Goal: Task Accomplishment & Management: Manage account settings

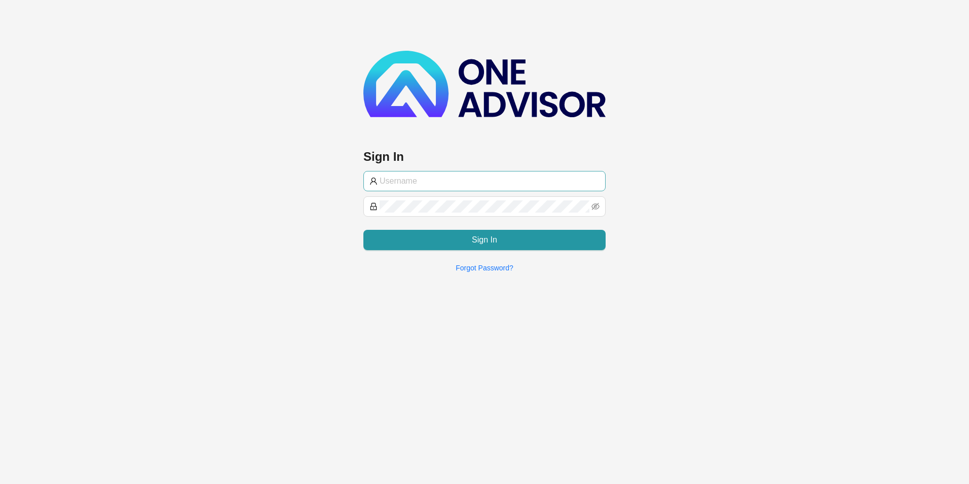
click at [439, 187] on span at bounding box center [484, 181] width 242 height 20
paste input "darryn@hvmws"
type input "darryn@hvmws"
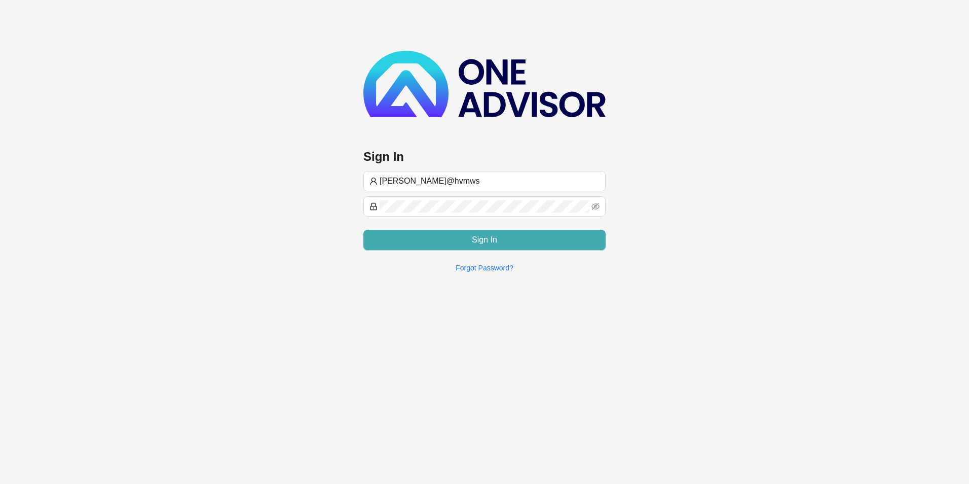
click at [509, 237] on button "Sign In" at bounding box center [484, 240] width 242 height 20
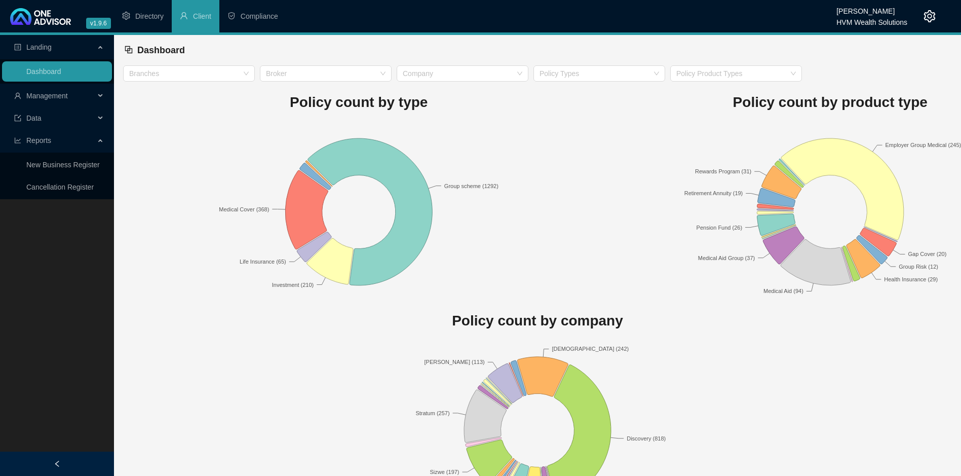
click at [102, 92] on div "Management" at bounding box center [57, 96] width 110 height 20
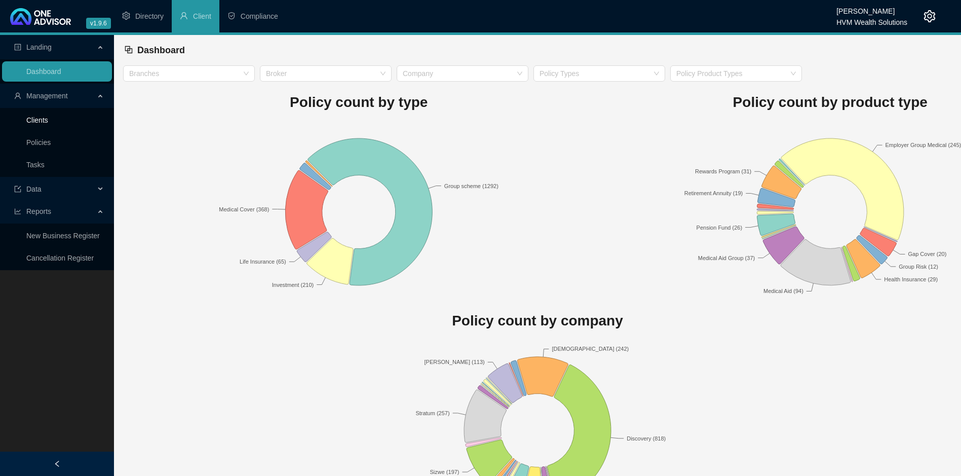
click at [46, 118] on link "Clients" at bounding box center [37, 120] width 22 height 8
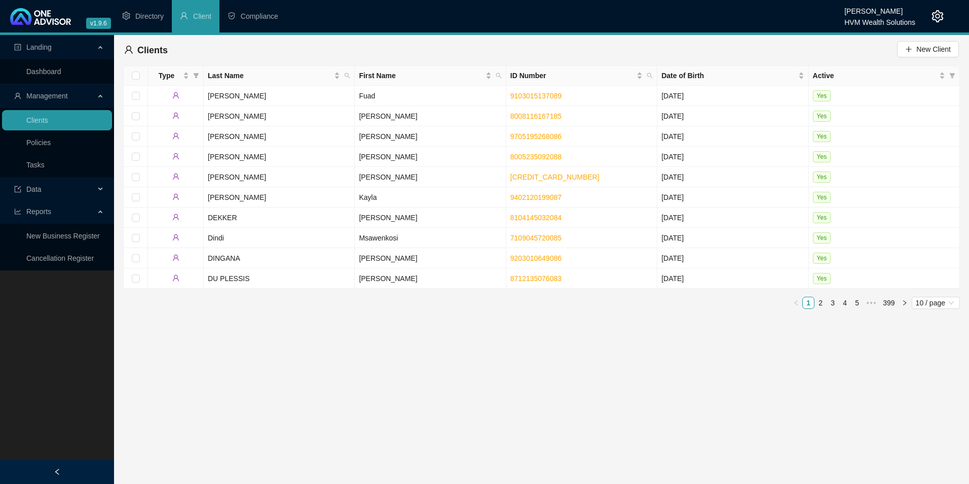
click at [51, 141] on link "Policies" at bounding box center [38, 142] width 24 height 8
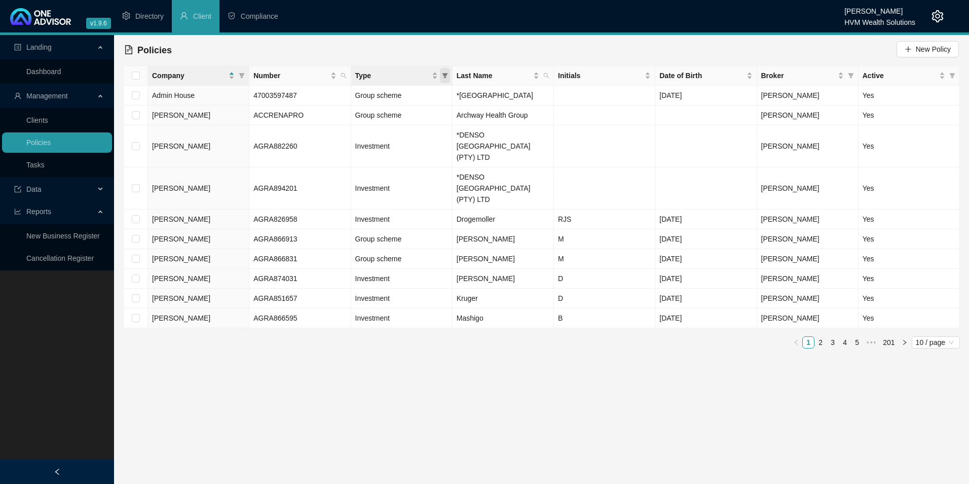
click at [445, 75] on icon "filter" at bounding box center [445, 75] width 6 height 5
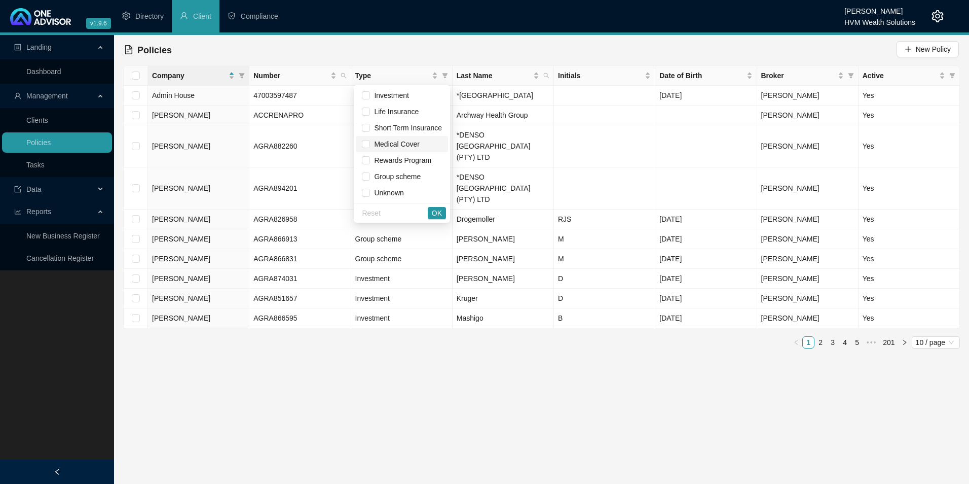
click at [402, 140] on span "Medical Cover" at bounding box center [394, 144] width 49 height 8
checkbox input "true"
click at [437, 209] on span "OK" at bounding box center [437, 212] width 10 height 11
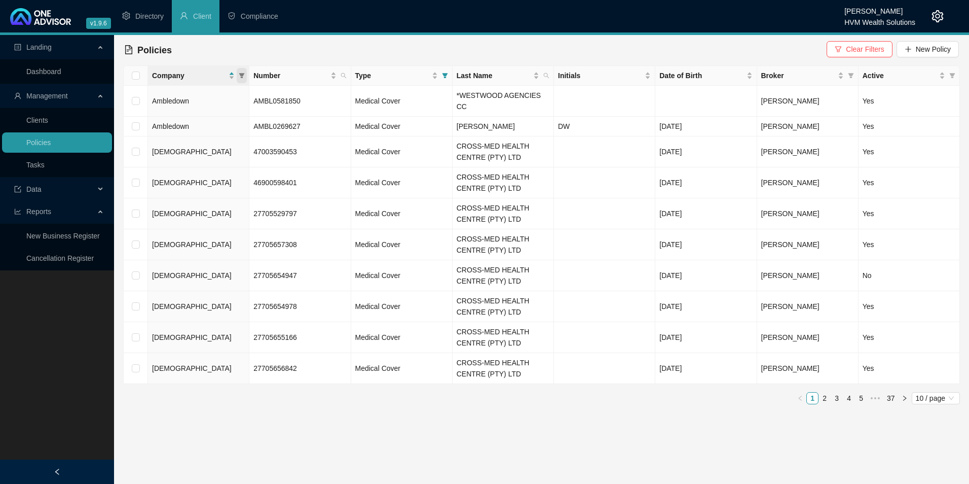
click at [242, 71] on span at bounding box center [242, 75] width 10 height 15
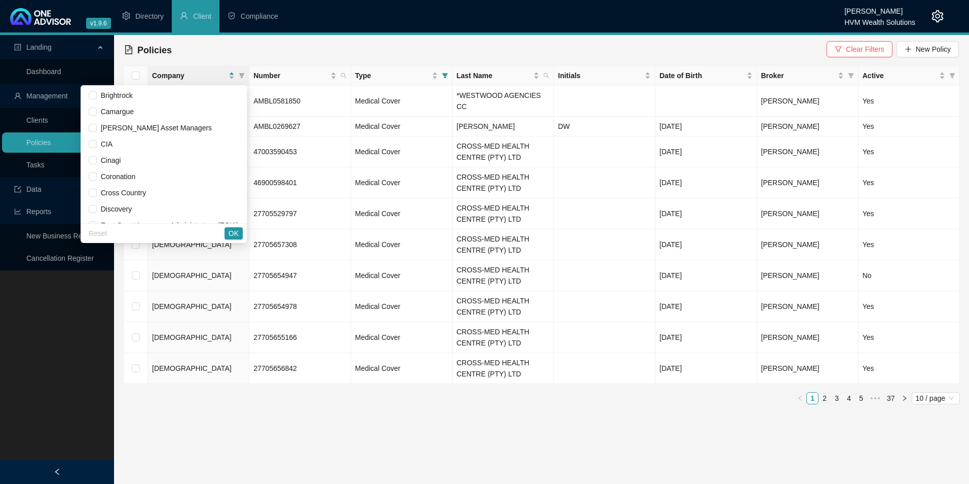
scroll to position [101, 0]
click at [546, 416] on main "Landing Dashboard Management Clients Policies Tasks Data Reports New Business R…" at bounding box center [484, 259] width 969 height 449
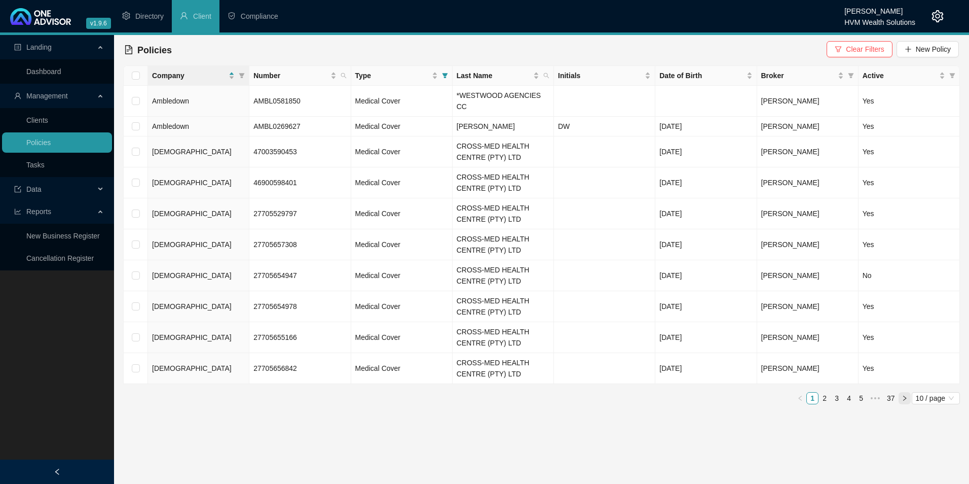
click at [905, 395] on icon "right" at bounding box center [905, 398] width 6 height 6
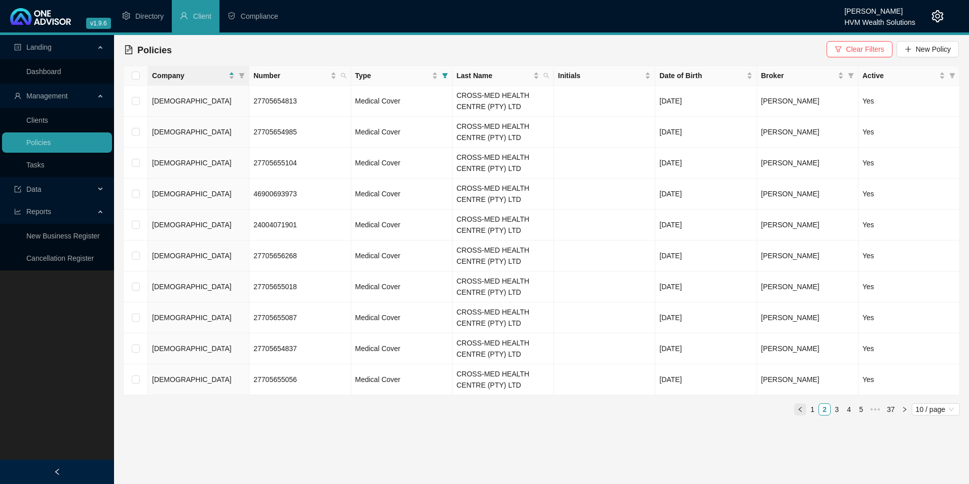
click at [797, 408] on icon "left" at bounding box center [800, 409] width 6 height 6
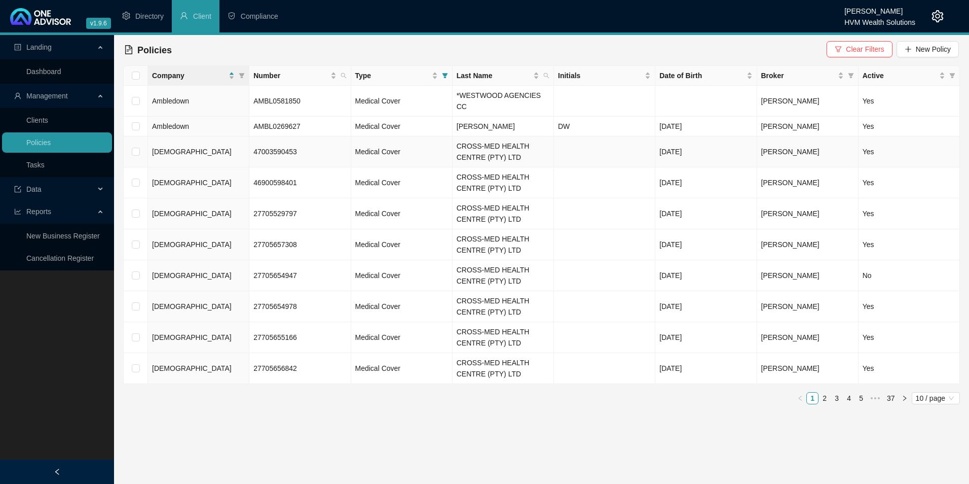
click at [590, 145] on td at bounding box center [604, 151] width 101 height 31
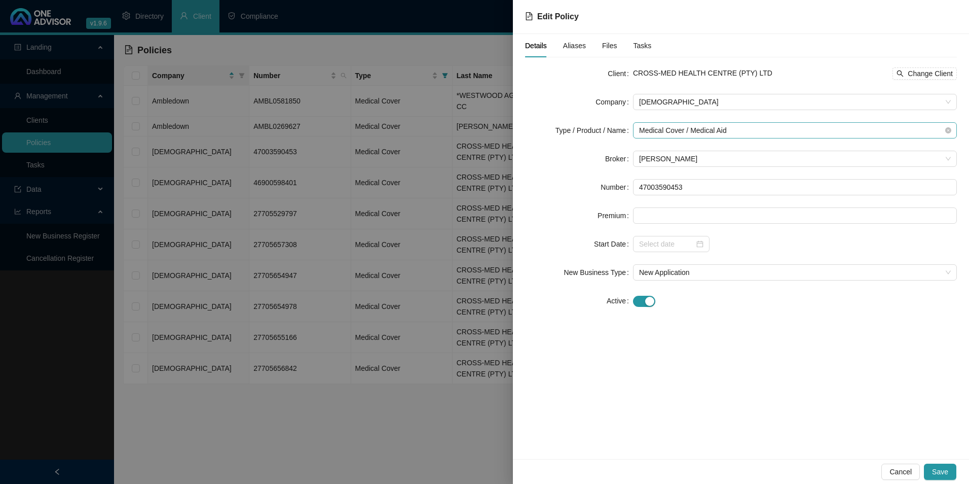
click at [769, 134] on span "Medical Cover / Medical Aid" at bounding box center [795, 130] width 312 height 15
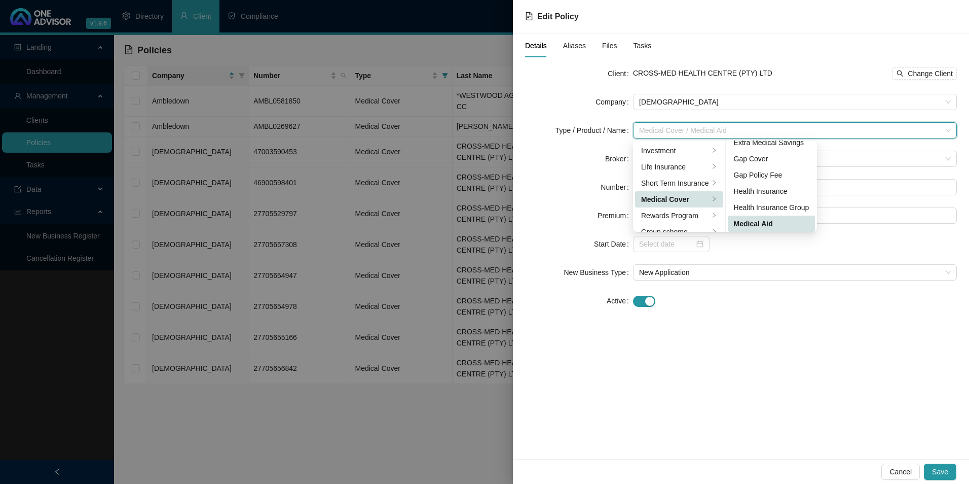
scroll to position [59, 0]
click at [789, 190] on div "Medical Aid Group" at bounding box center [772, 188] width 76 height 11
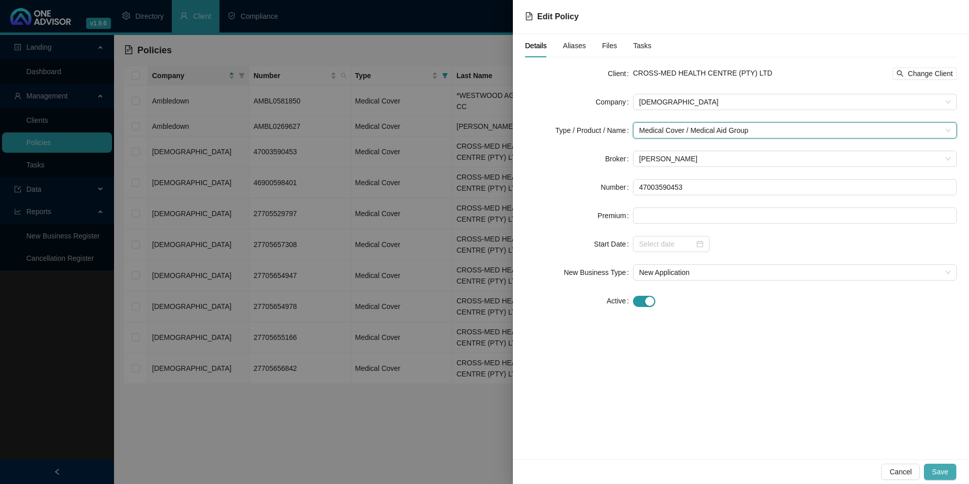
click at [943, 476] on span "Save" at bounding box center [940, 471] width 16 height 11
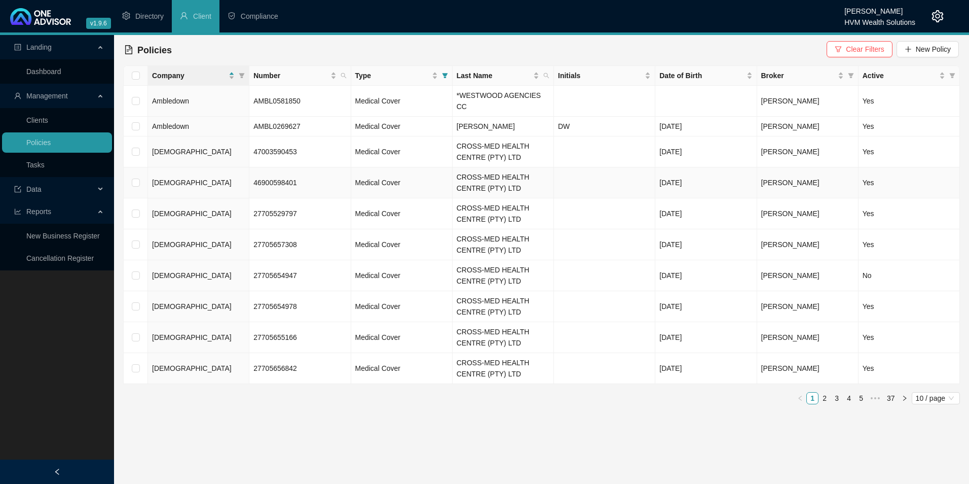
click at [199, 174] on td "[DEMOGRAPHIC_DATA]" at bounding box center [198, 182] width 101 height 31
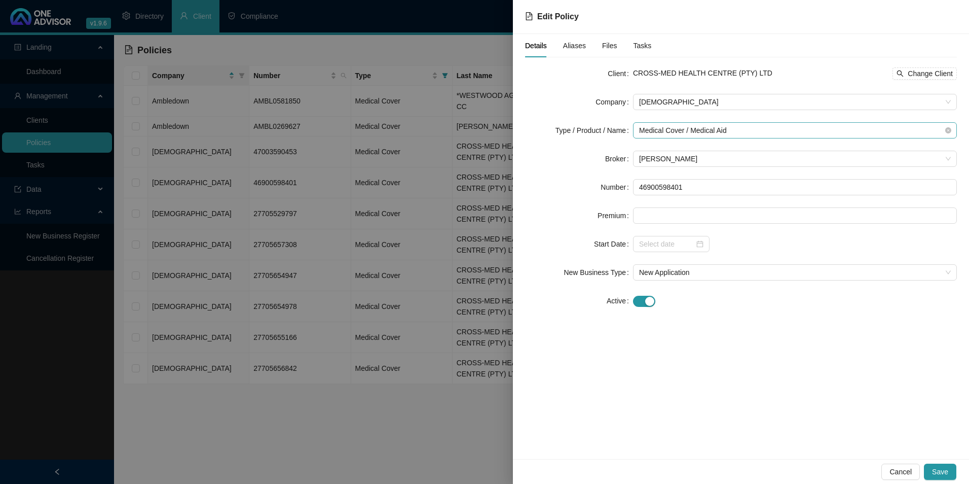
click at [758, 131] on span "Medical Cover / Medical Aid" at bounding box center [795, 130] width 312 height 15
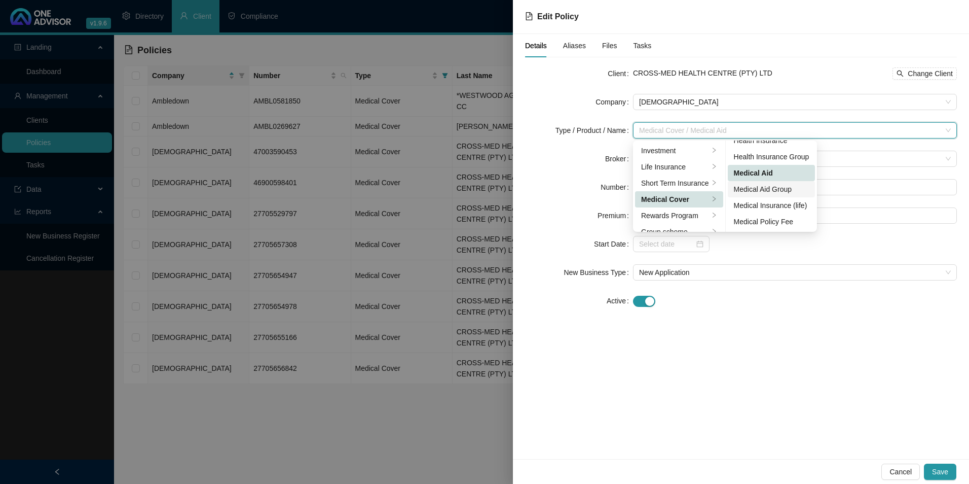
click at [785, 190] on div "Medical Aid Group" at bounding box center [772, 188] width 76 height 11
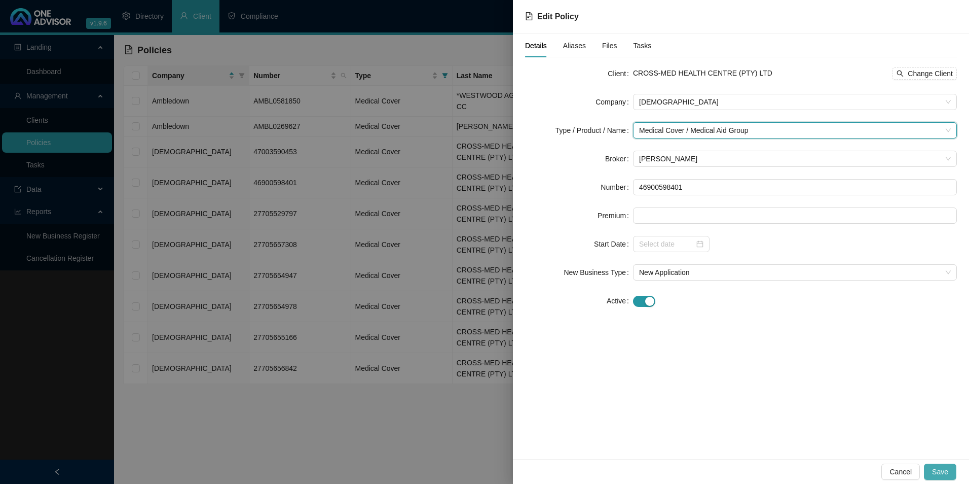
click at [951, 473] on button "Save" at bounding box center [940, 471] width 32 height 16
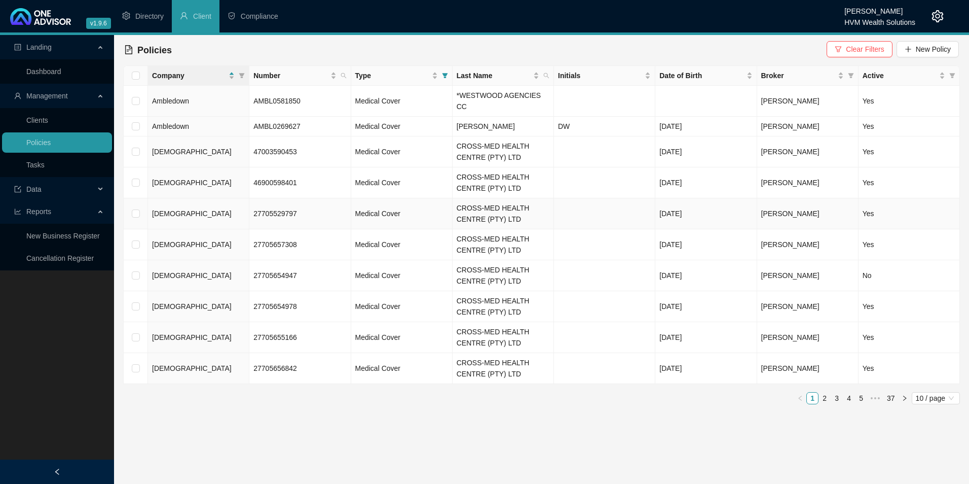
click at [640, 208] on td at bounding box center [604, 213] width 101 height 31
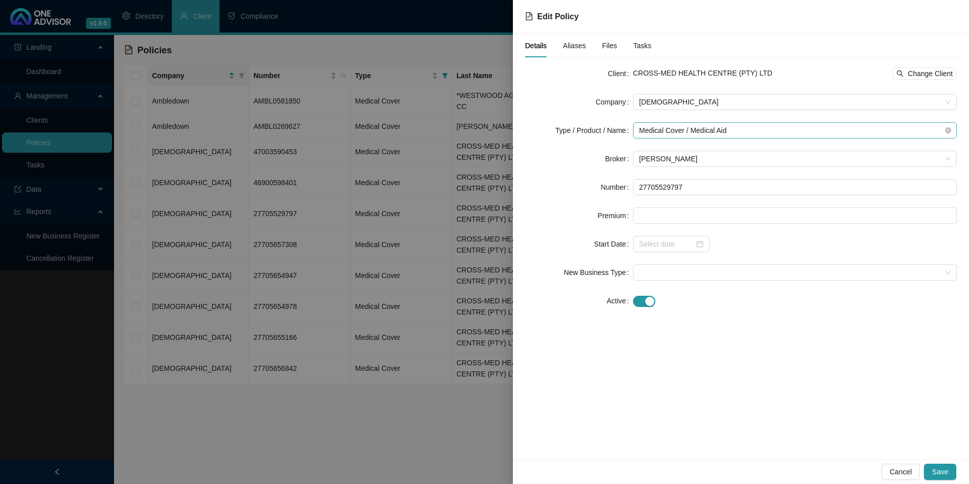
click at [855, 134] on span "Medical Cover / Medical Aid" at bounding box center [795, 130] width 312 height 15
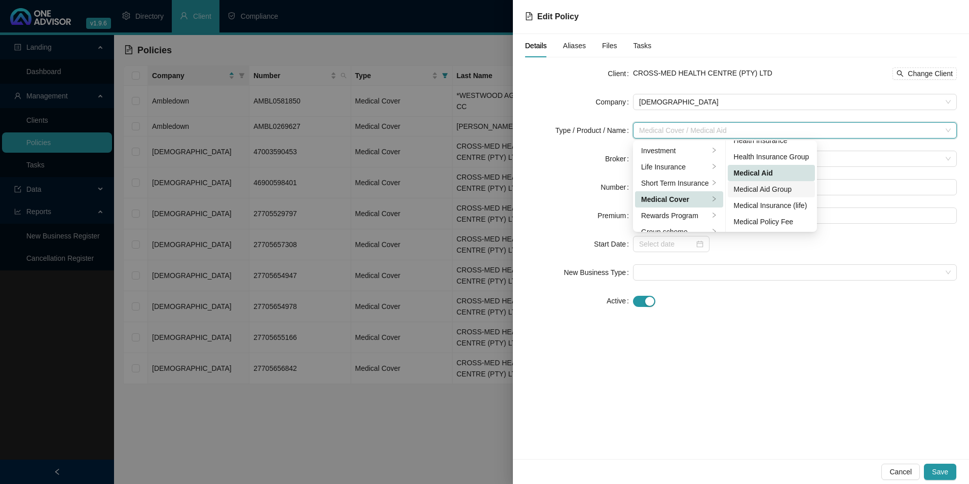
click at [780, 190] on div "Medical Aid Group" at bounding box center [772, 188] width 76 height 11
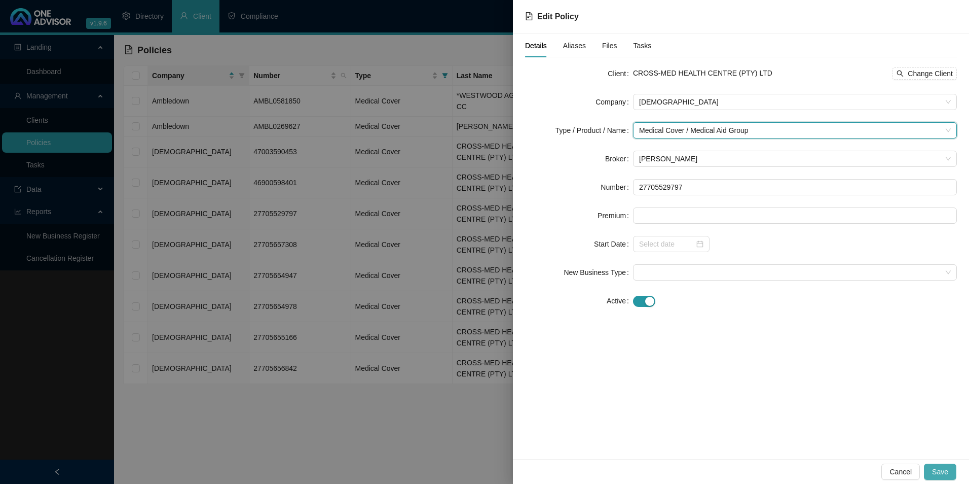
click at [946, 472] on span "Save" at bounding box center [940, 471] width 16 height 11
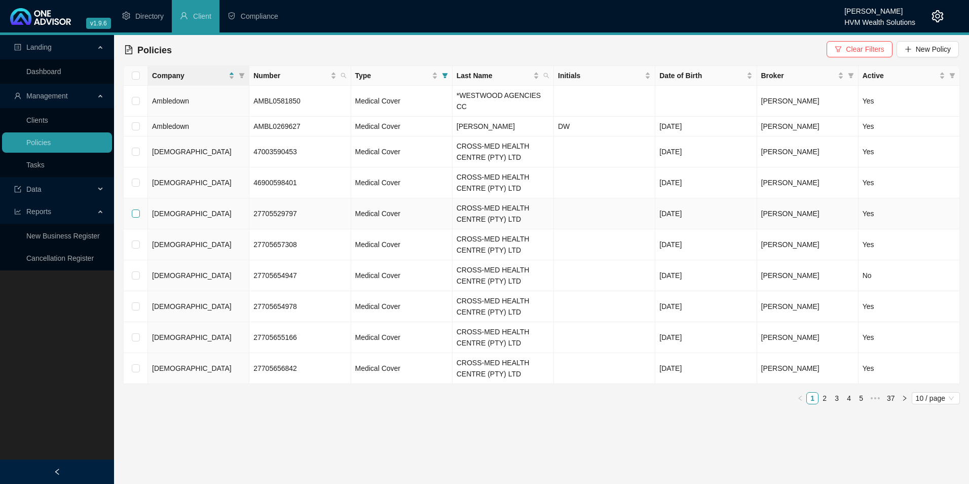
click at [136, 209] on input "checkbox" at bounding box center [136, 213] width 8 height 8
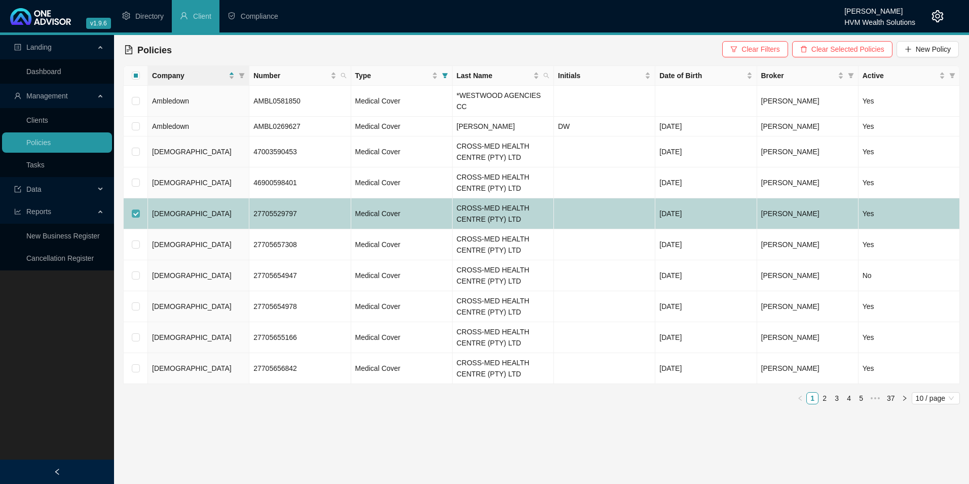
click at [136, 209] on input "checkbox" at bounding box center [136, 213] width 8 height 8
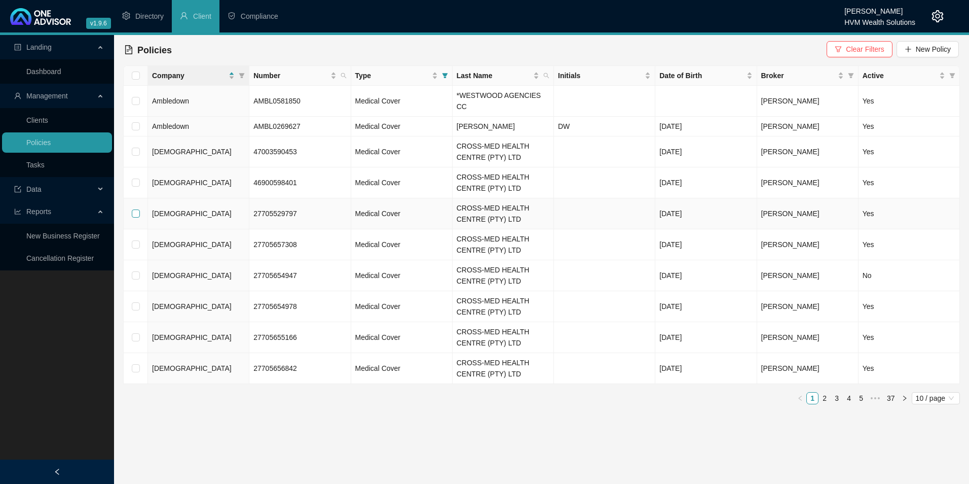
click at [136, 209] on input "checkbox" at bounding box center [136, 213] width 8 height 8
checkbox input "true"
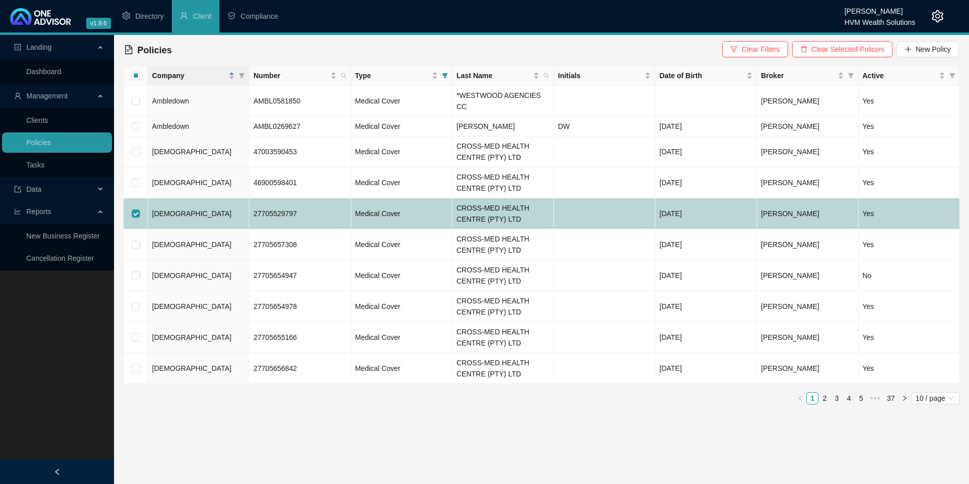
click at [189, 204] on td "[DEMOGRAPHIC_DATA]" at bounding box center [198, 213] width 101 height 31
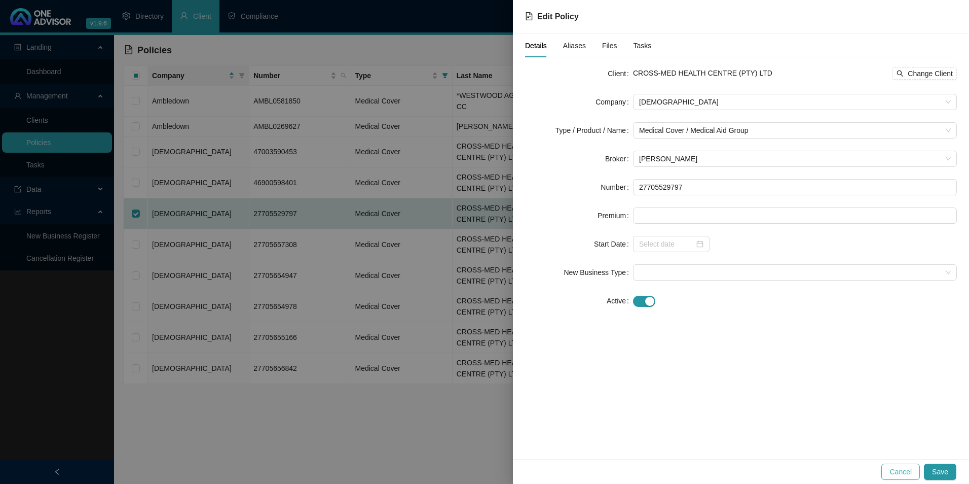
click at [905, 468] on span "Cancel" at bounding box center [901, 471] width 22 height 11
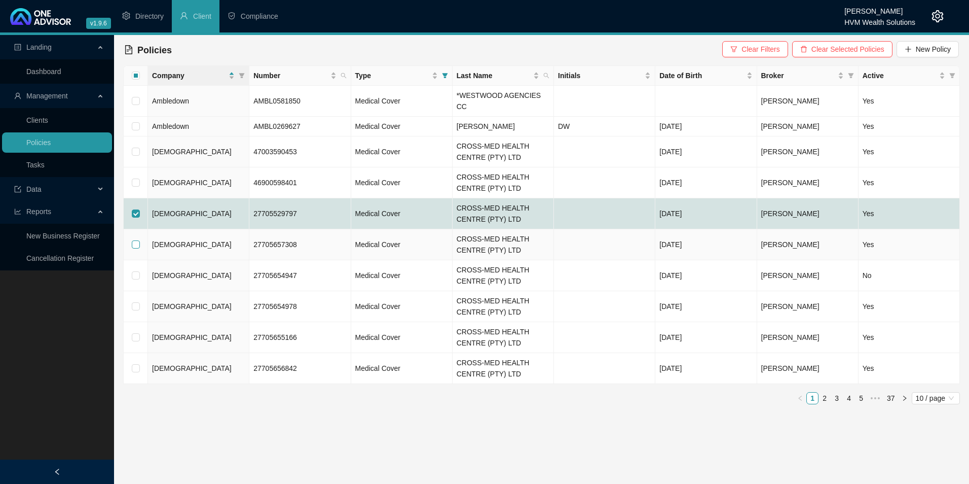
click at [134, 240] on input "checkbox" at bounding box center [136, 244] width 8 height 8
checkbox input "true"
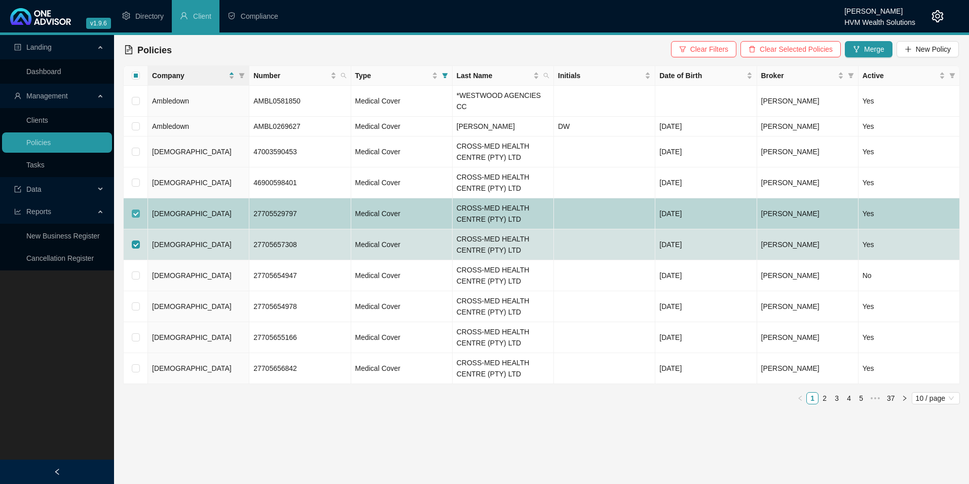
click at [134, 209] on input "checkbox" at bounding box center [136, 213] width 8 height 8
checkbox input "false"
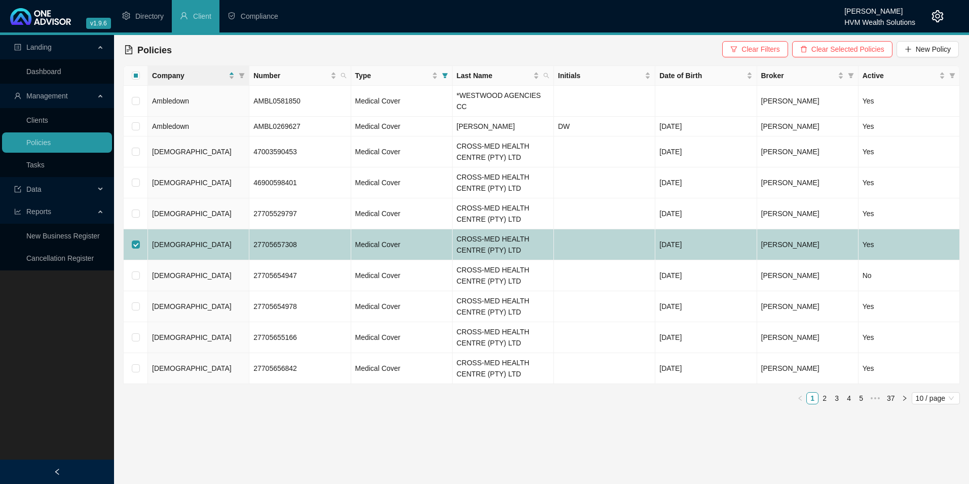
click at [433, 233] on td "Medical Cover" at bounding box center [401, 244] width 101 height 31
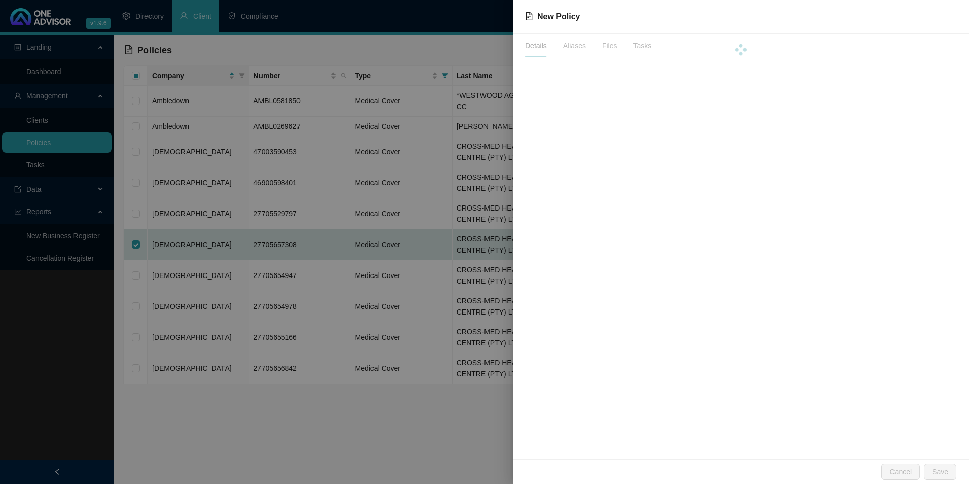
click at [433, 233] on div at bounding box center [484, 242] width 969 height 484
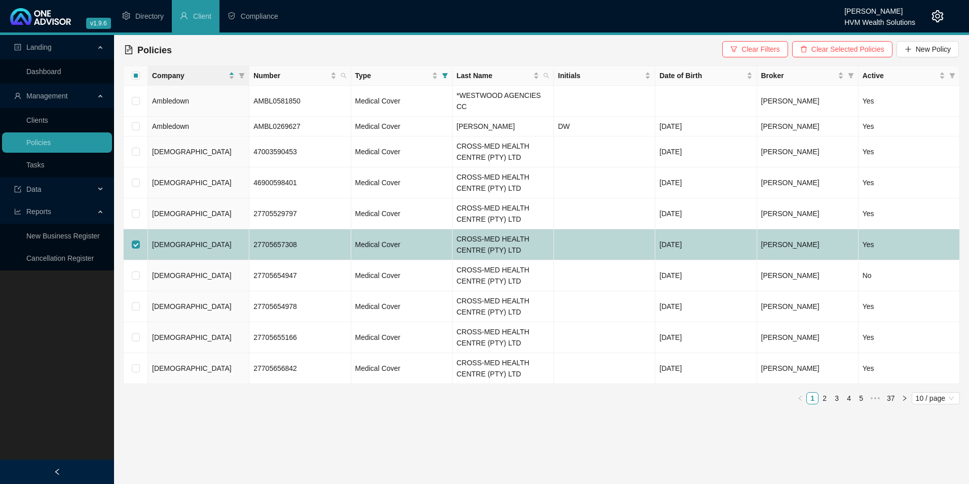
click at [421, 235] on td "Medical Cover" at bounding box center [401, 244] width 101 height 31
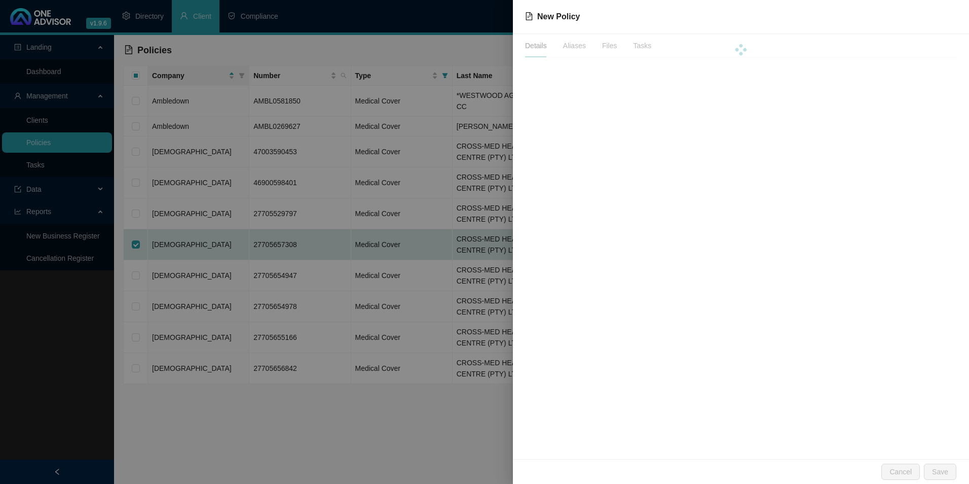
click at [421, 235] on div at bounding box center [484, 242] width 969 height 484
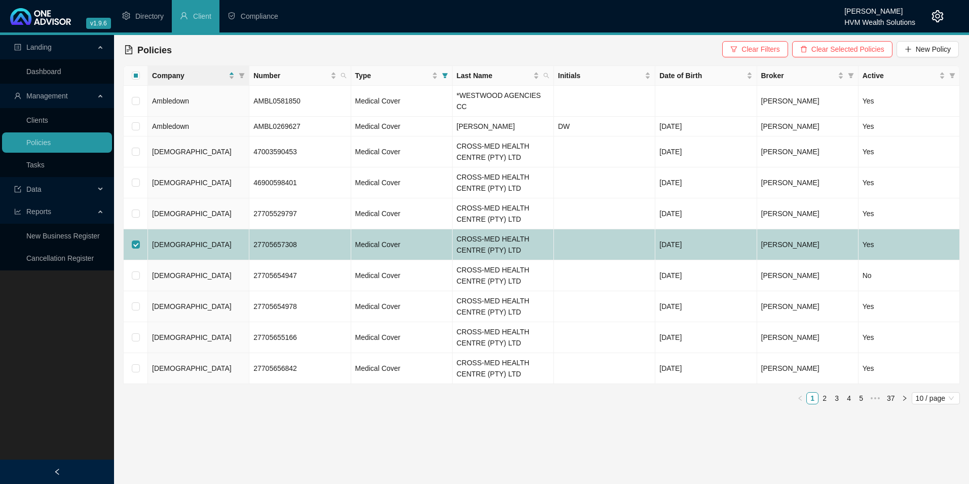
click at [213, 234] on td "[DEMOGRAPHIC_DATA]" at bounding box center [198, 244] width 101 height 31
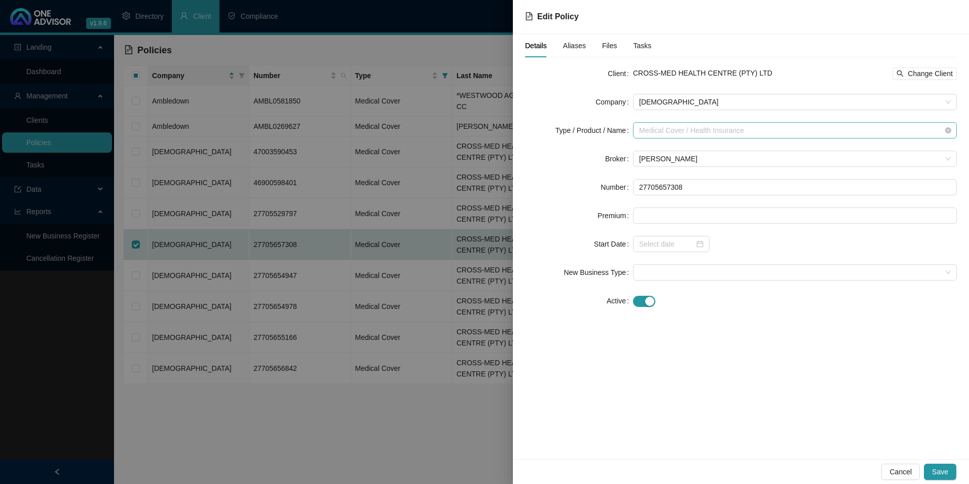
click at [951, 128] on div "Medical Cover / Health Insurance" at bounding box center [795, 130] width 324 height 16
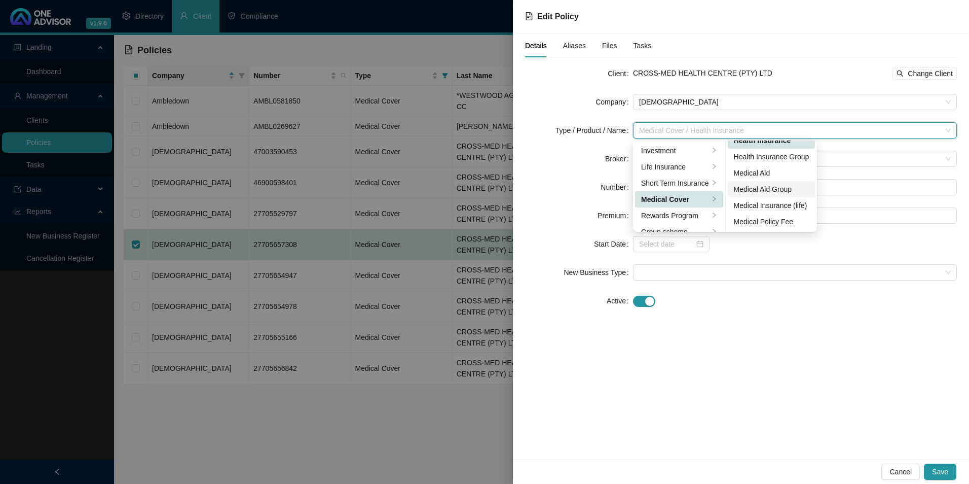
click at [784, 187] on div "Medical Aid Group" at bounding box center [772, 188] width 76 height 11
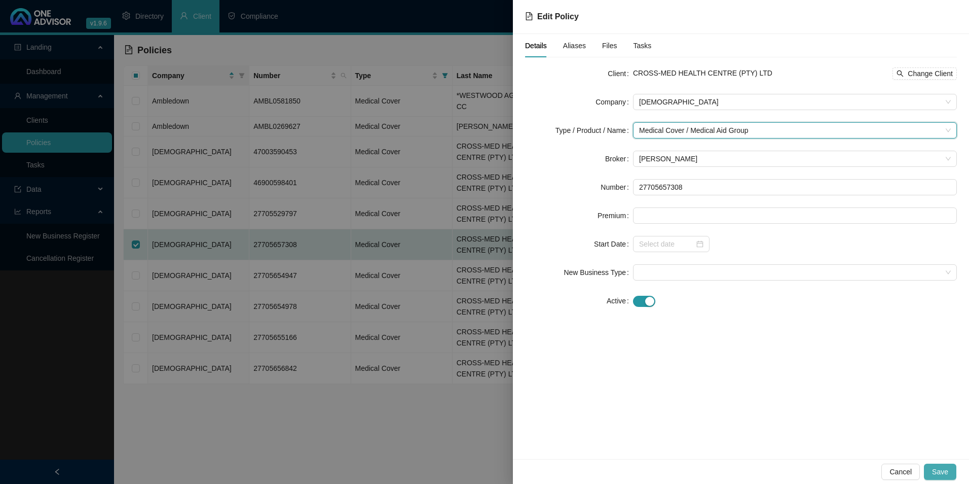
click at [939, 468] on span "Save" at bounding box center [940, 471] width 16 height 11
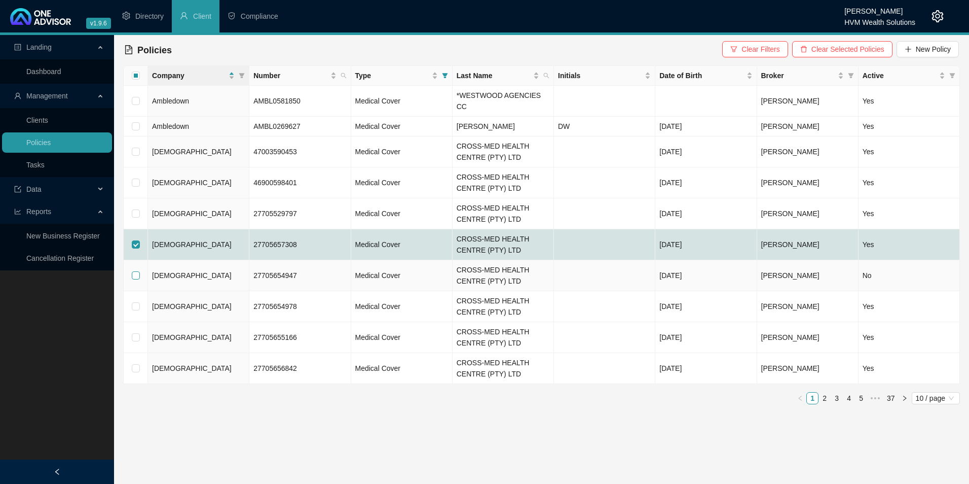
click at [132, 271] on input "checkbox" at bounding box center [136, 275] width 8 height 8
checkbox input "true"
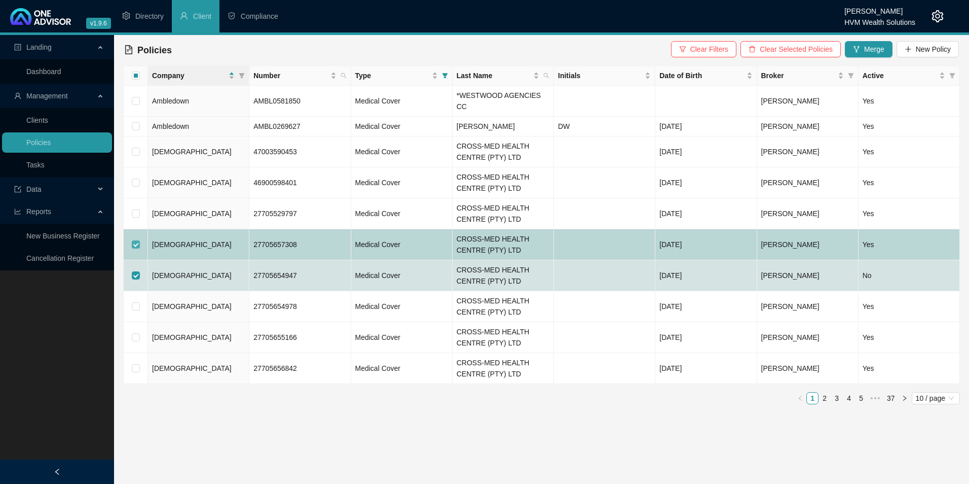
click at [132, 240] on input "checkbox" at bounding box center [136, 244] width 8 height 8
checkbox input "false"
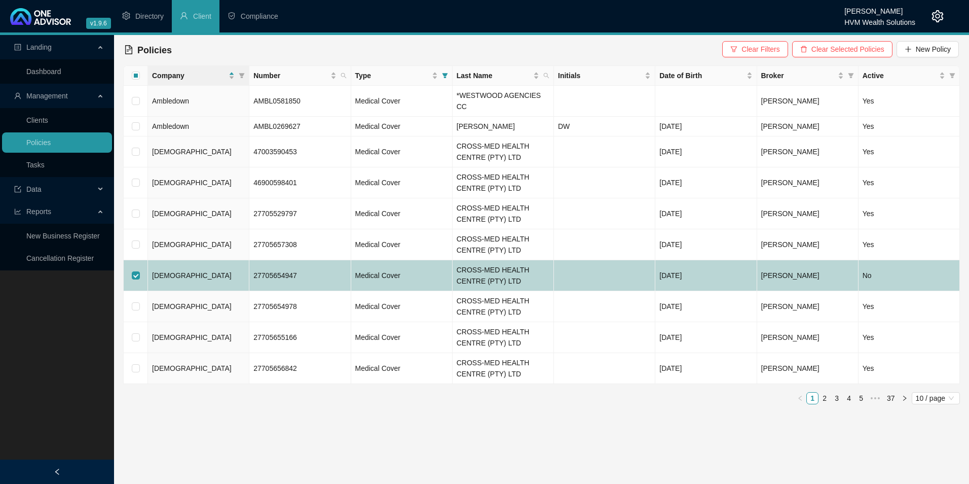
click at [180, 270] on td "[DEMOGRAPHIC_DATA]" at bounding box center [198, 275] width 101 height 31
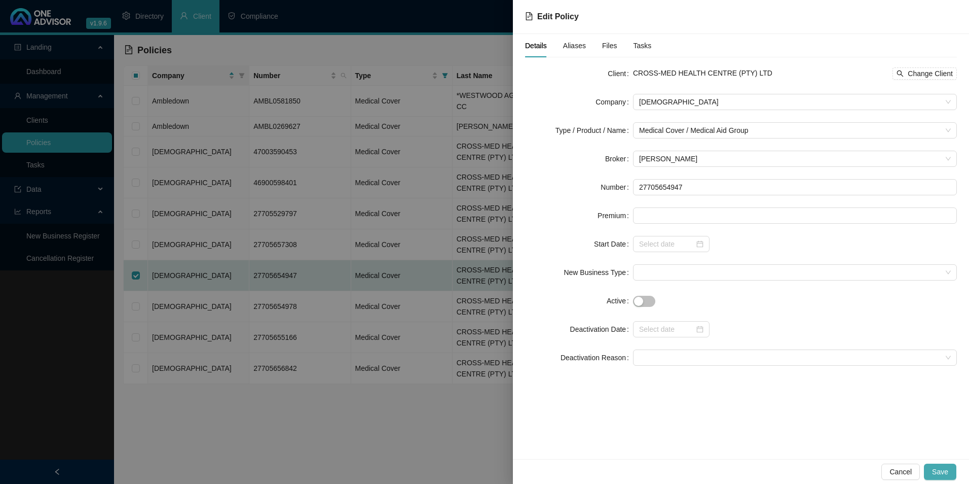
click at [939, 471] on span "Save" at bounding box center [940, 471] width 16 height 11
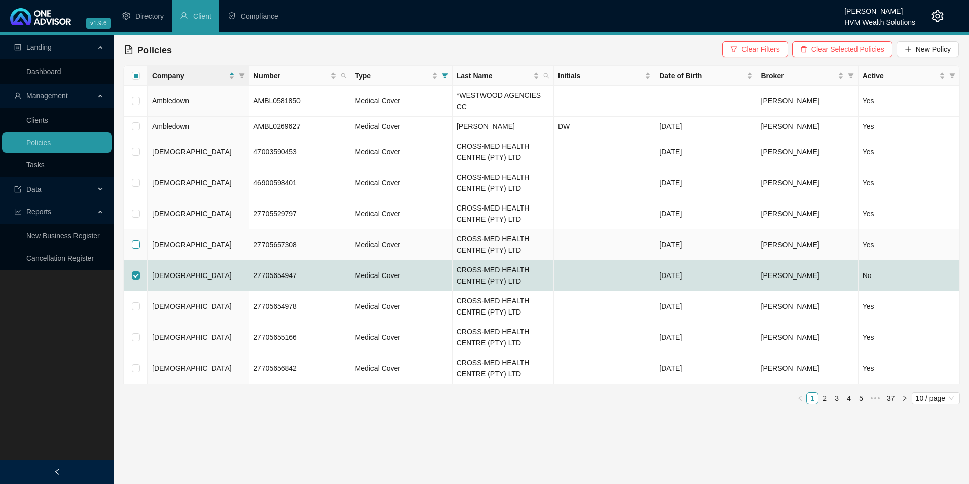
click at [136, 240] on input "checkbox" at bounding box center [136, 244] width 8 height 8
checkbox input "true"
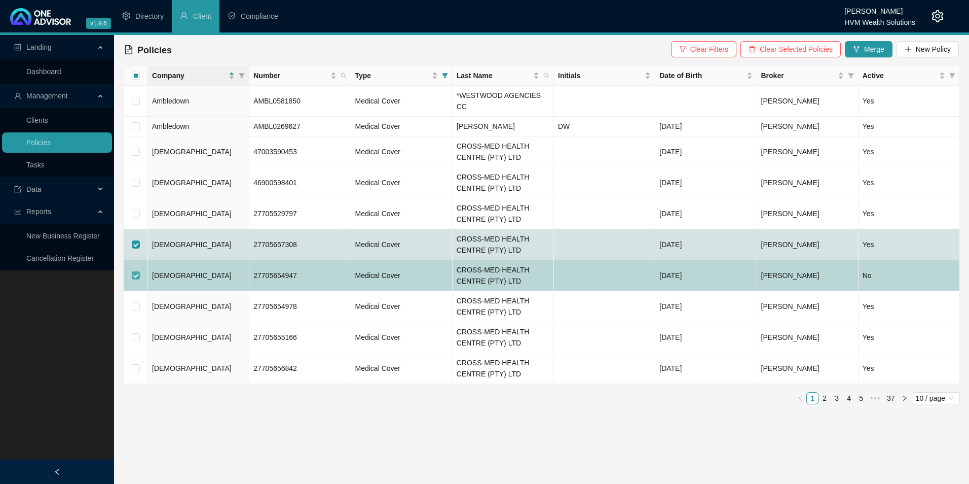
click at [135, 271] on input "checkbox" at bounding box center [136, 275] width 8 height 8
checkbox input "false"
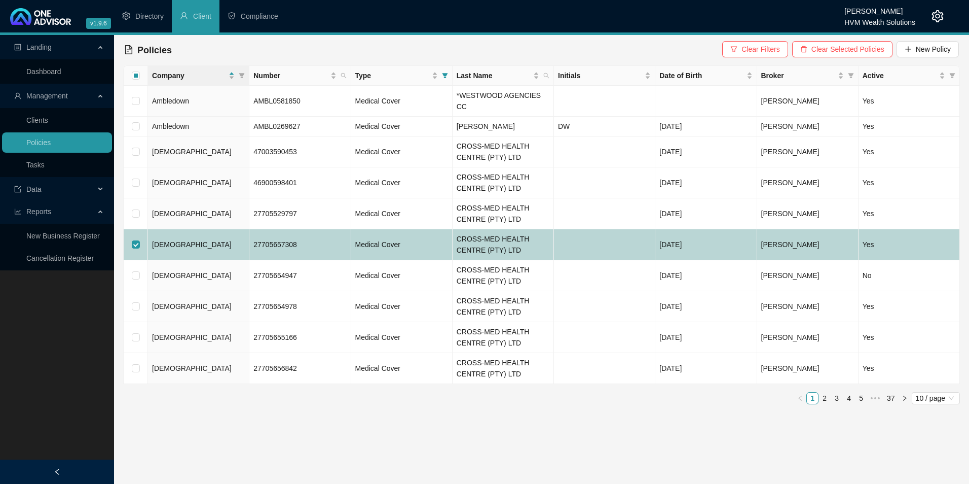
click at [211, 233] on td "[DEMOGRAPHIC_DATA]" at bounding box center [198, 244] width 101 height 31
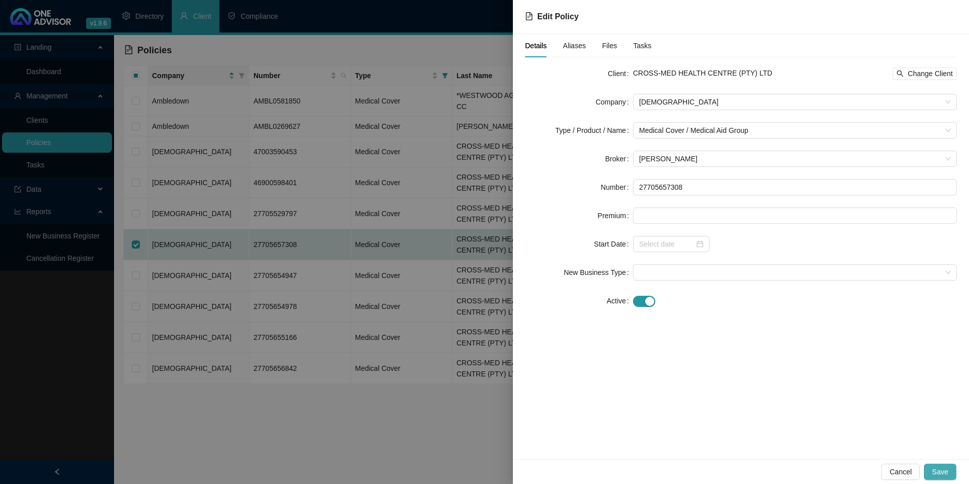
click at [943, 471] on span "Save" at bounding box center [940, 471] width 16 height 11
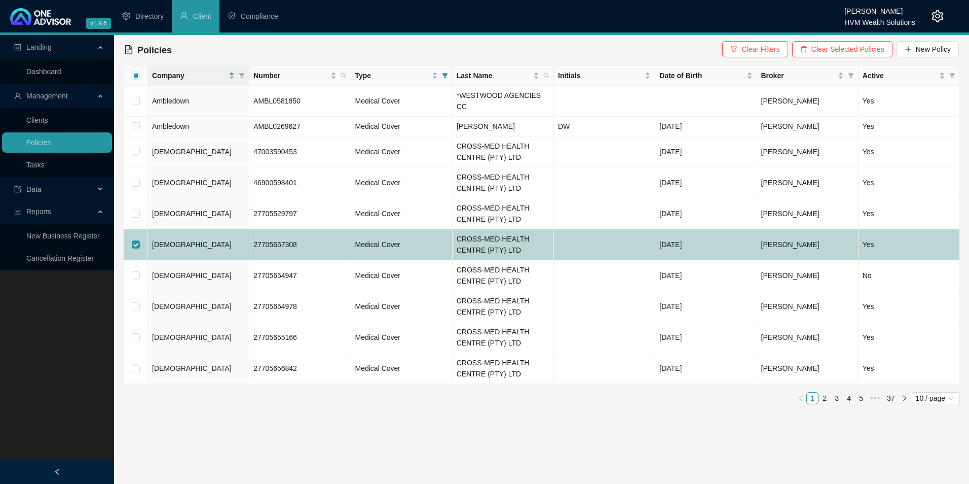
click at [136, 229] on td at bounding box center [136, 244] width 24 height 31
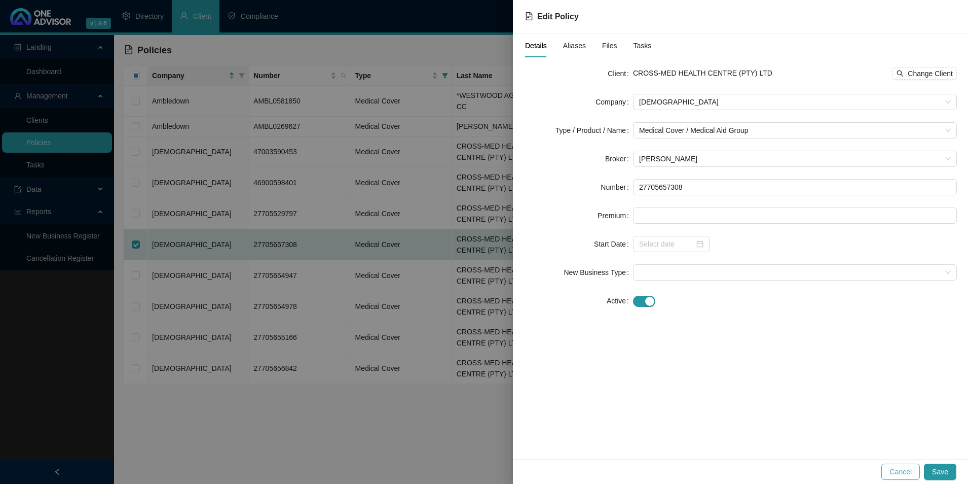
click at [900, 470] on span "Cancel" at bounding box center [901, 471] width 22 height 11
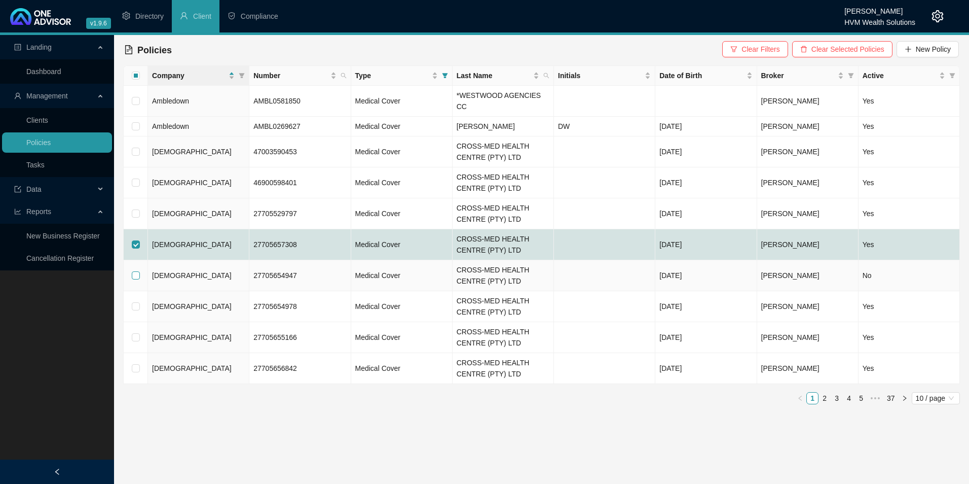
click at [137, 270] on label at bounding box center [136, 275] width 8 height 11
click at [137, 271] on input "checkbox" at bounding box center [136, 275] width 8 height 8
checkbox input "true"
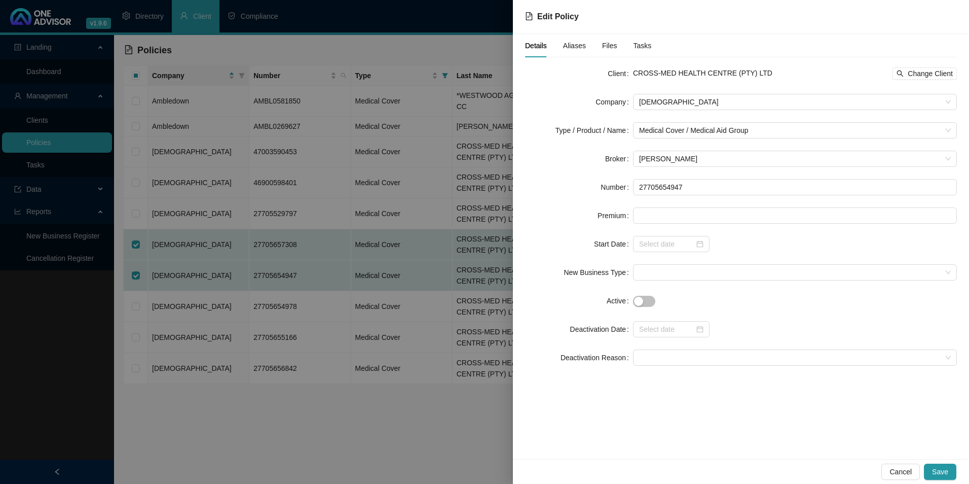
click at [134, 229] on div at bounding box center [484, 242] width 969 height 484
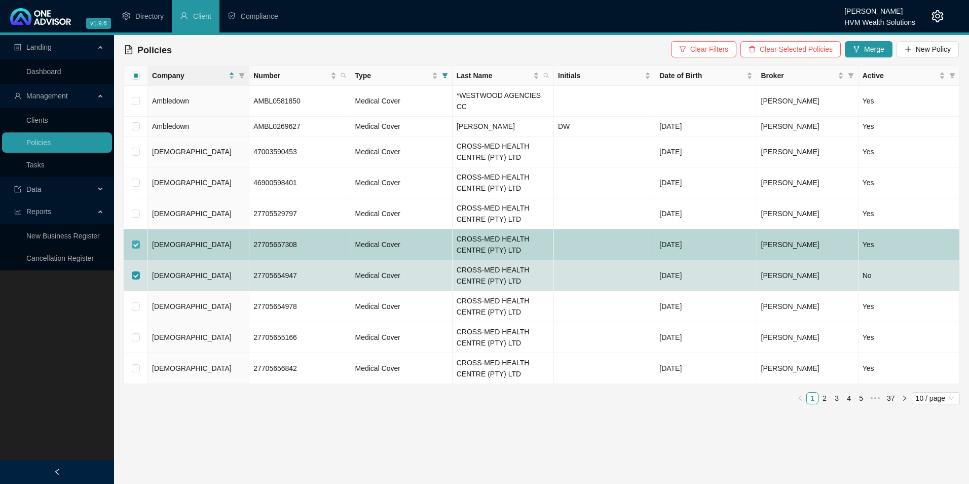
click at [132, 240] on input "checkbox" at bounding box center [136, 244] width 8 height 8
checkbox input "false"
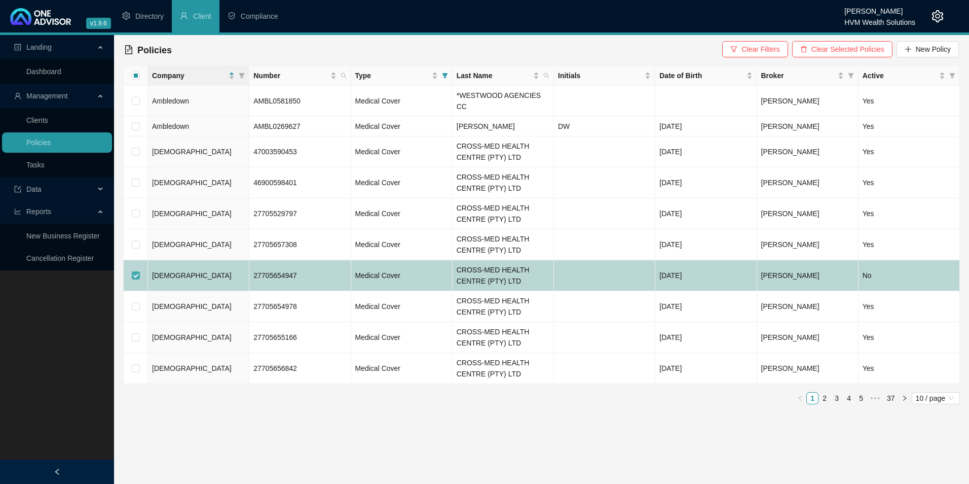
click at [133, 271] on input "checkbox" at bounding box center [136, 275] width 8 height 8
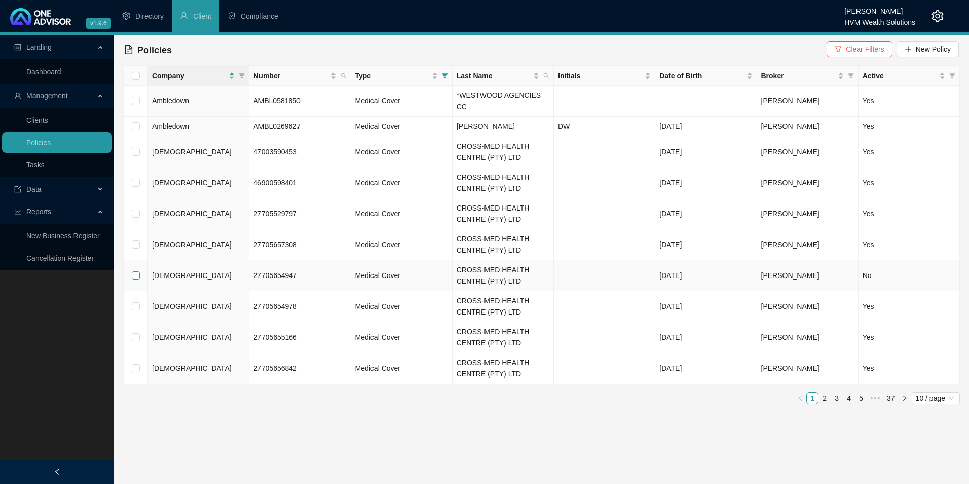
click at [135, 271] on input "checkbox" at bounding box center [136, 275] width 8 height 8
checkbox input "true"
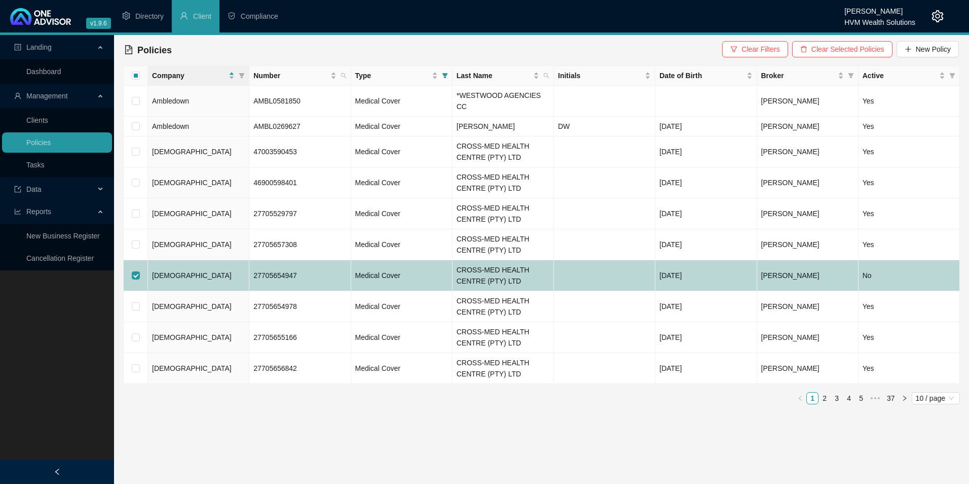
click at [182, 266] on td "[DEMOGRAPHIC_DATA]" at bounding box center [198, 275] width 101 height 31
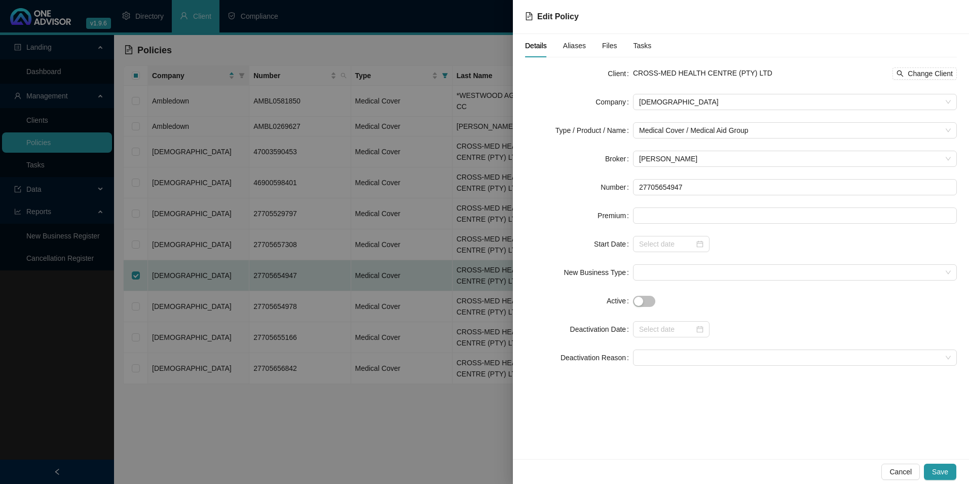
click at [942, 479] on div "Cancel Save" at bounding box center [741, 471] width 456 height 25
click at [947, 470] on span "Save" at bounding box center [940, 471] width 16 height 11
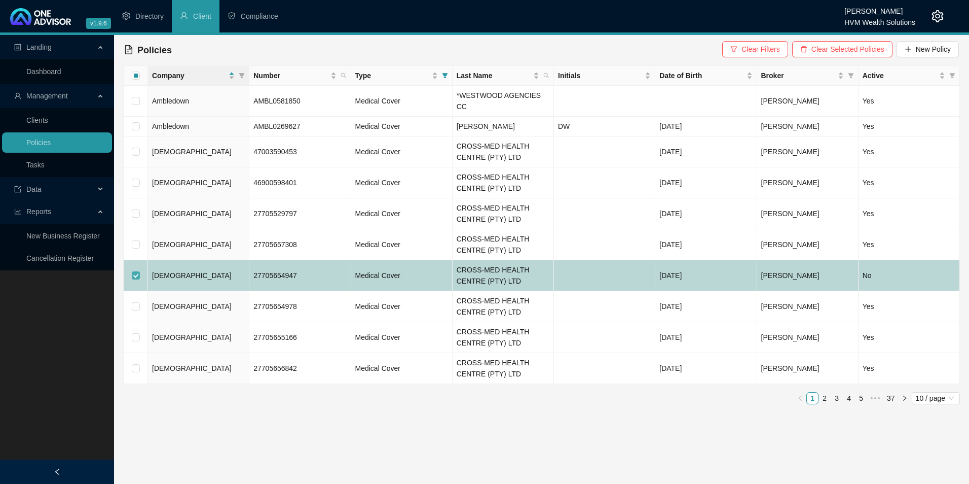
click at [134, 271] on input "checkbox" at bounding box center [136, 275] width 8 height 8
checkbox input "false"
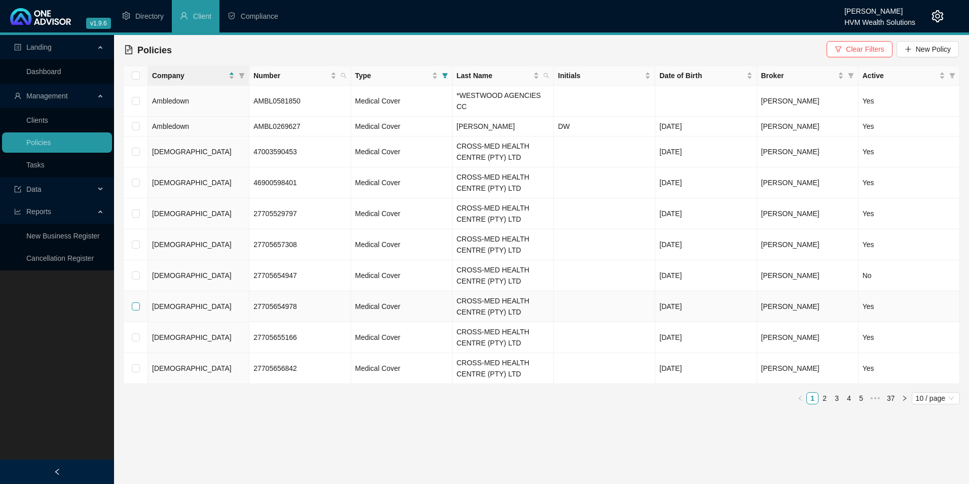
click at [134, 302] on input "checkbox" at bounding box center [136, 306] width 8 height 8
checkbox input "true"
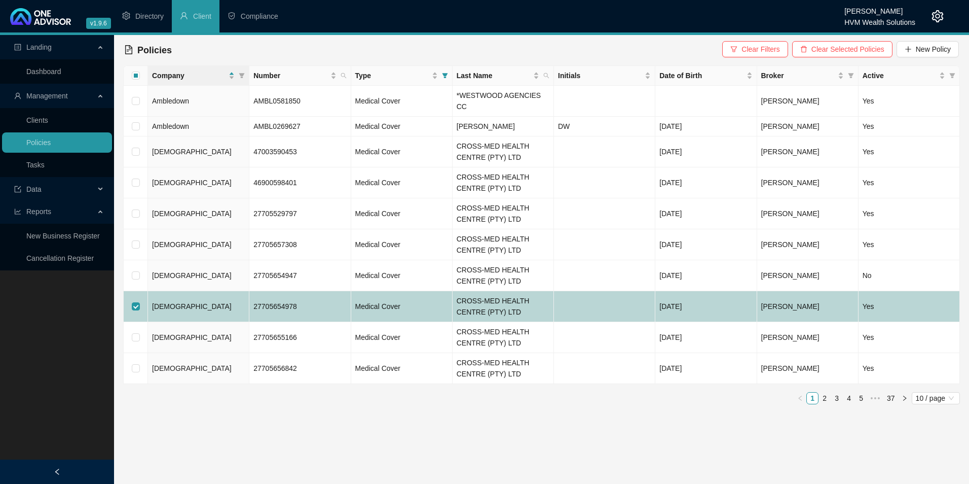
click at [176, 294] on td "[DEMOGRAPHIC_DATA]" at bounding box center [198, 306] width 101 height 31
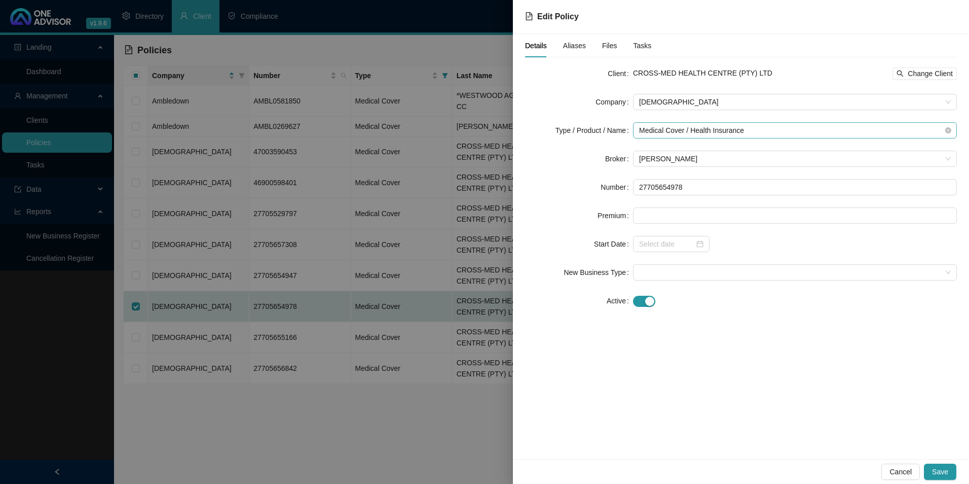
click at [921, 130] on span "Medical Cover / Health Insurance" at bounding box center [795, 130] width 312 height 15
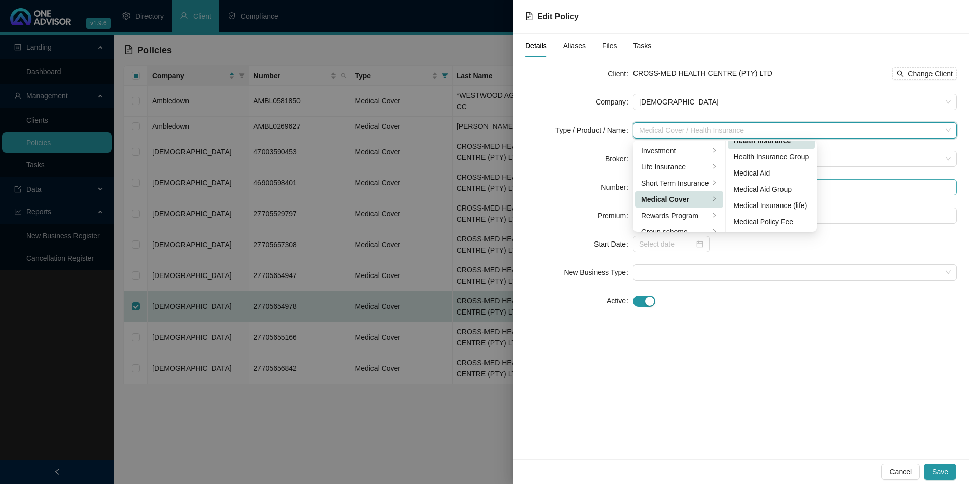
click at [795, 186] on div "Medical Aid Group" at bounding box center [772, 188] width 76 height 11
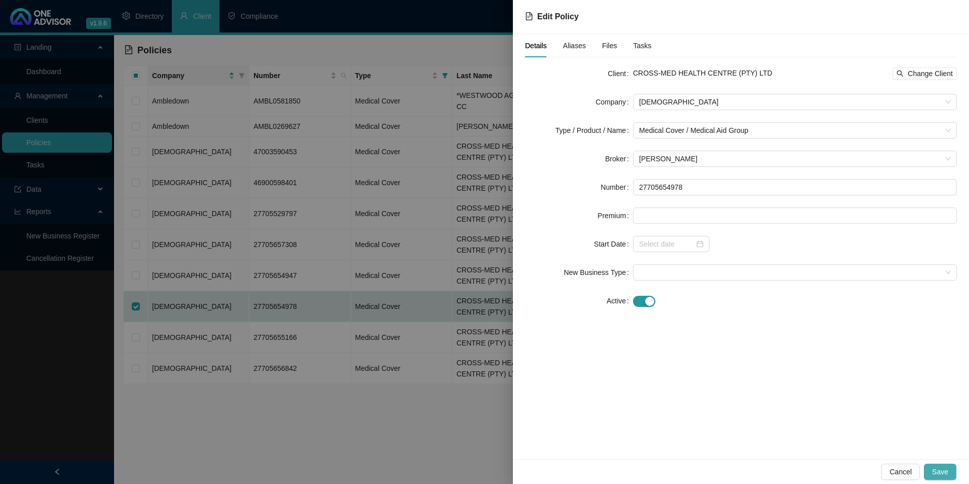
click at [948, 473] on button "Save" at bounding box center [940, 471] width 32 height 16
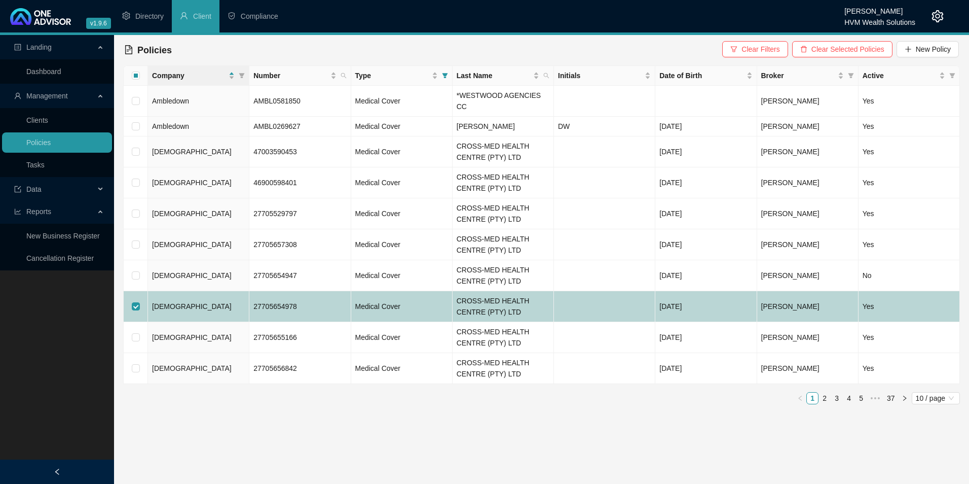
click at [210, 291] on td "[DEMOGRAPHIC_DATA]" at bounding box center [198, 306] width 101 height 31
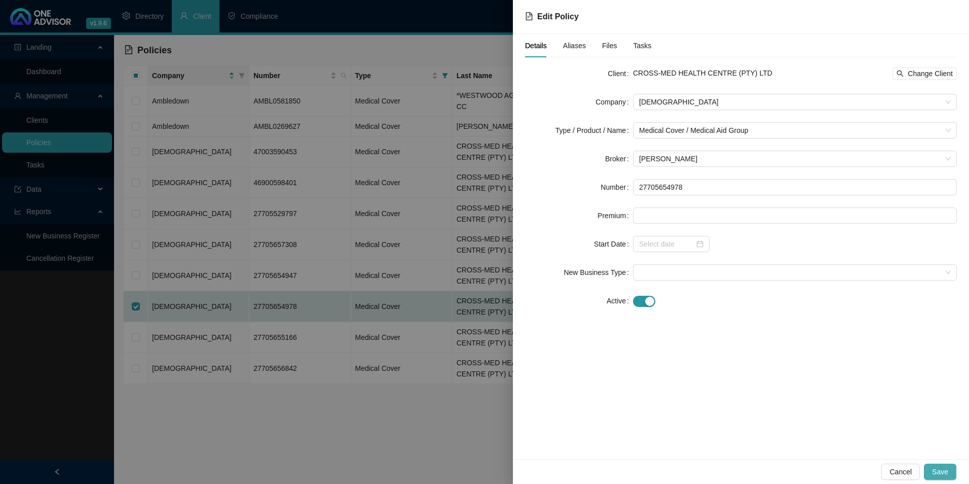
click at [947, 472] on span "Save" at bounding box center [940, 471] width 16 height 11
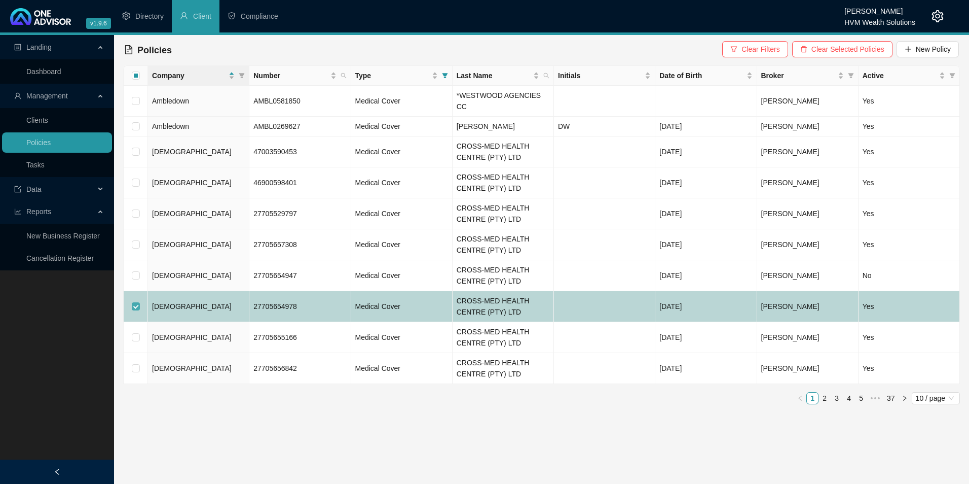
click at [135, 302] on input "checkbox" at bounding box center [136, 306] width 8 height 8
checkbox input "false"
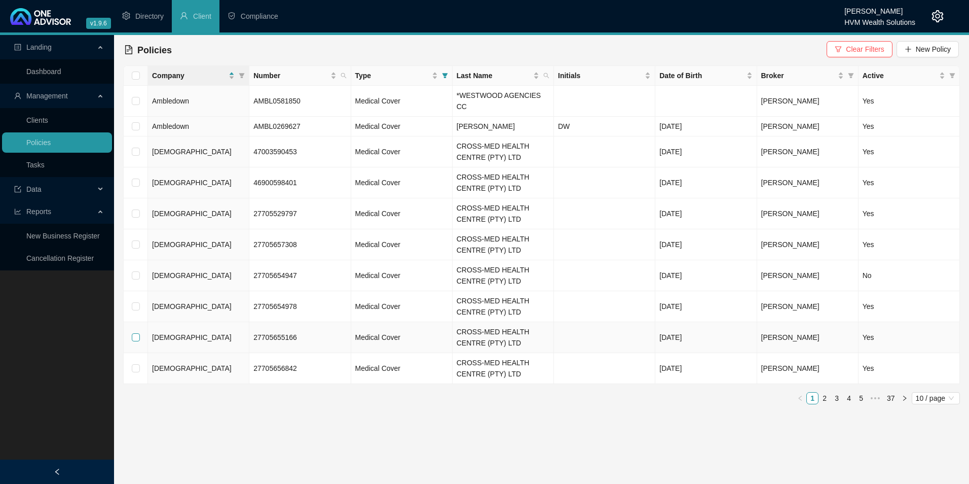
click at [137, 333] on input "checkbox" at bounding box center [136, 337] width 8 height 8
checkbox input "true"
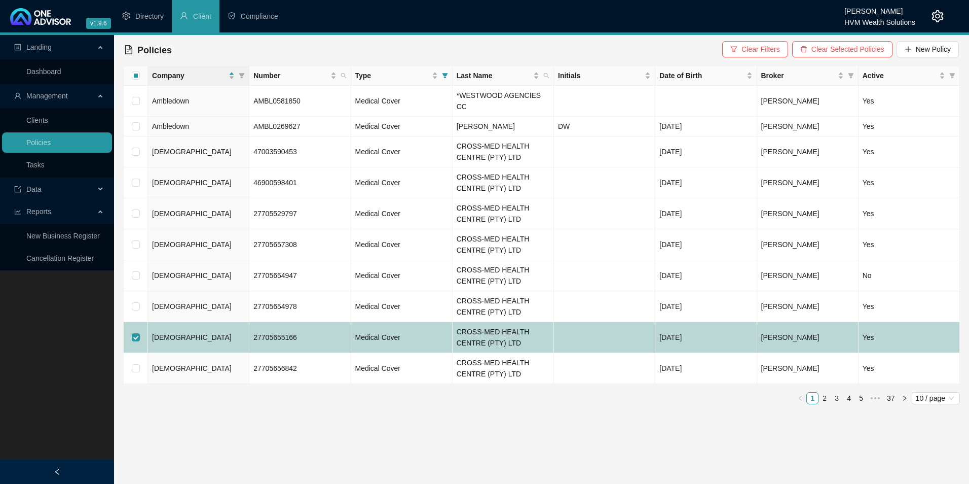
click at [159, 333] on span "[DEMOGRAPHIC_DATA]" at bounding box center [192, 337] width 80 height 8
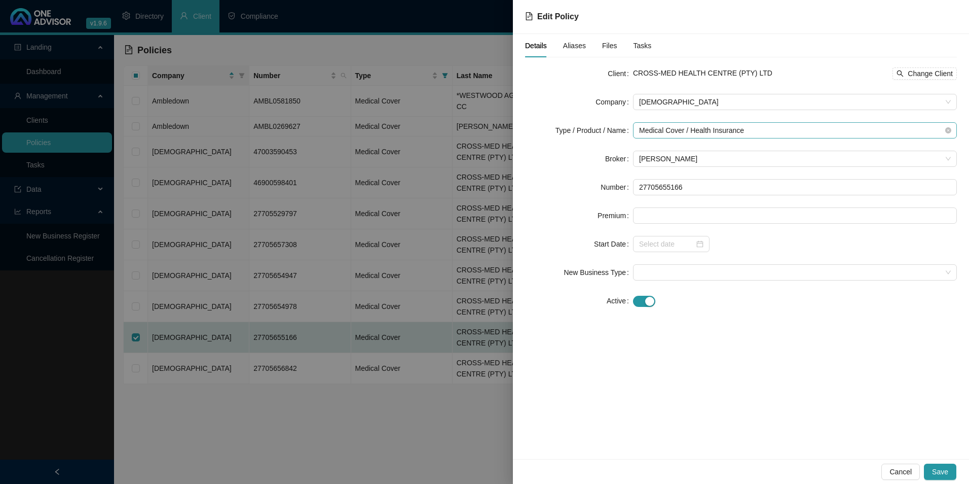
click at [798, 126] on span "Medical Cover / Health Insurance" at bounding box center [795, 130] width 312 height 15
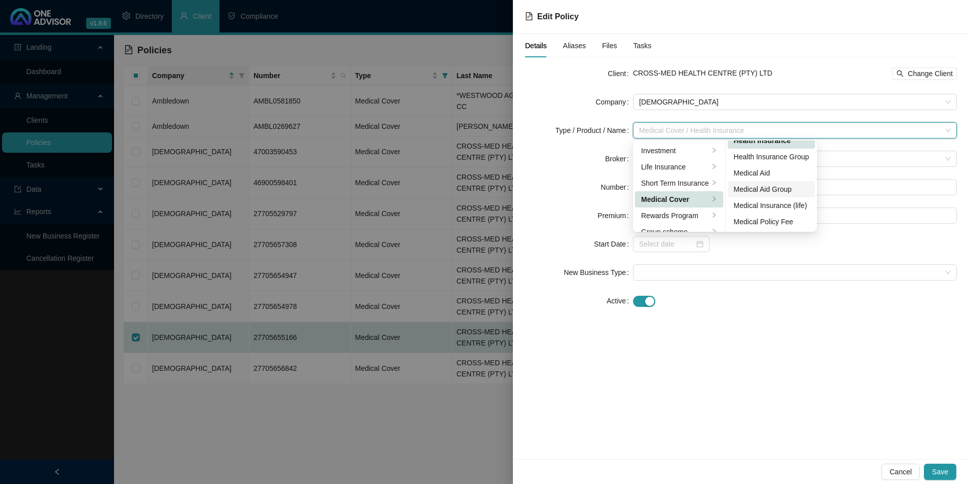
click at [789, 192] on div "Medical Aid Group" at bounding box center [772, 188] width 76 height 11
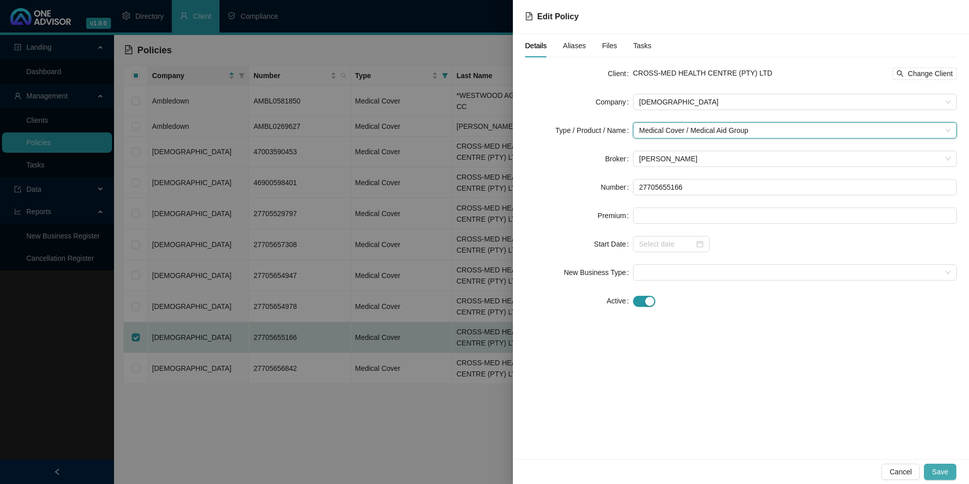
click at [947, 469] on span "Save" at bounding box center [940, 471] width 16 height 11
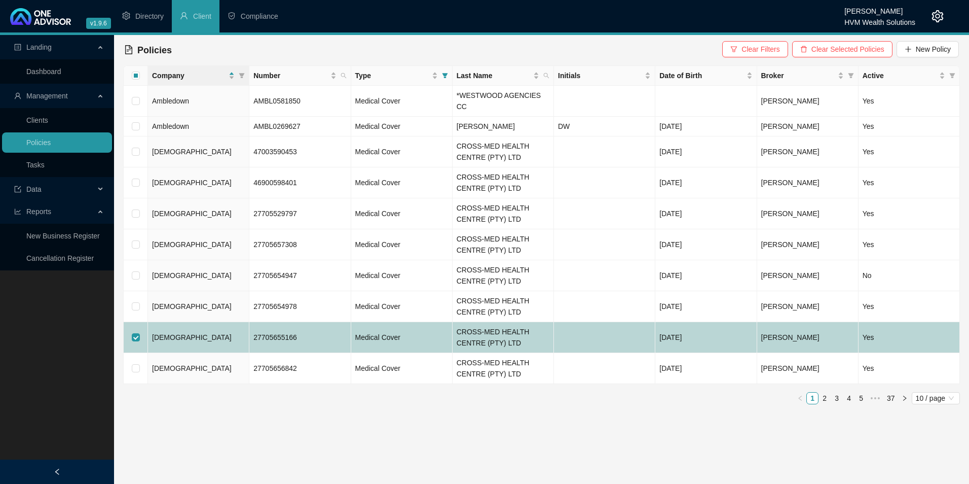
click at [167, 333] on span "[DEMOGRAPHIC_DATA]" at bounding box center [192, 337] width 80 height 8
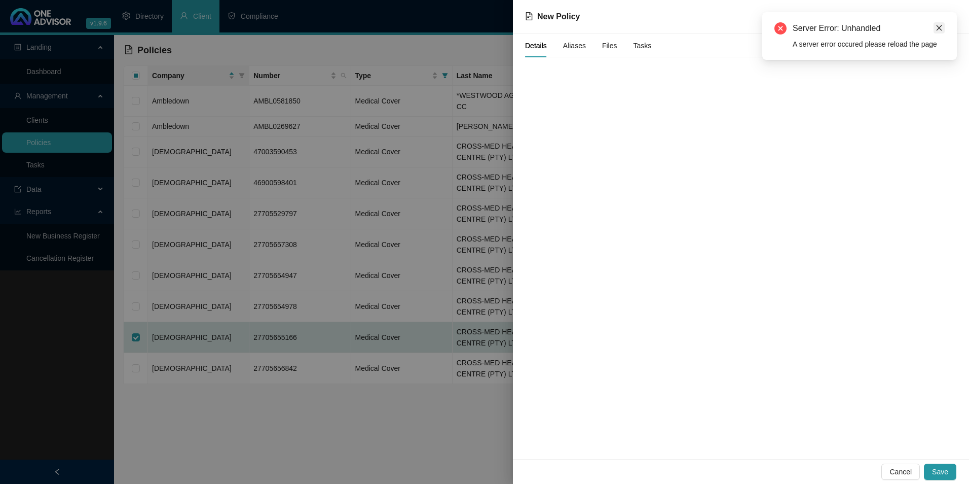
click at [941, 28] on icon "close" at bounding box center [939, 27] width 7 height 7
click at [946, 470] on span "Save" at bounding box center [940, 471] width 16 height 11
click at [949, 468] on button "Save" at bounding box center [940, 471] width 32 height 16
click at [907, 467] on span "Cancel" at bounding box center [901, 471] width 22 height 11
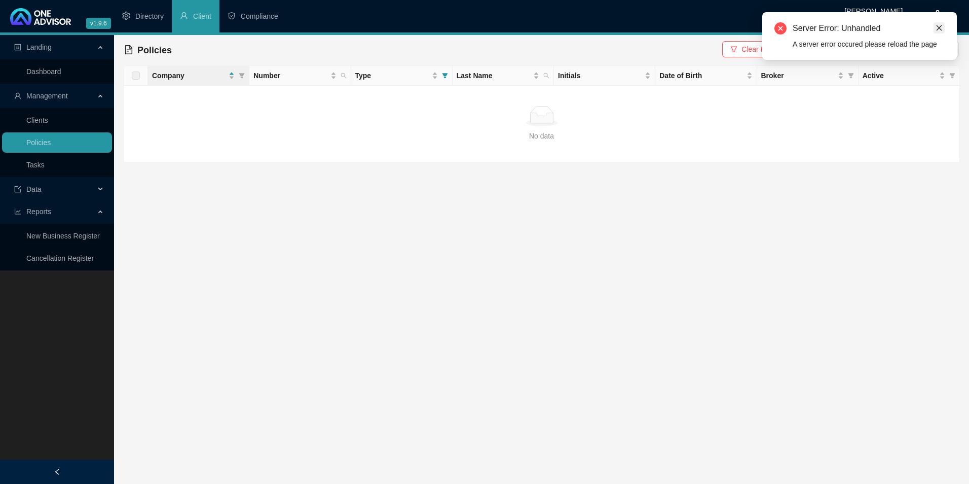
click at [937, 24] on link "Close" at bounding box center [939, 27] width 11 height 11
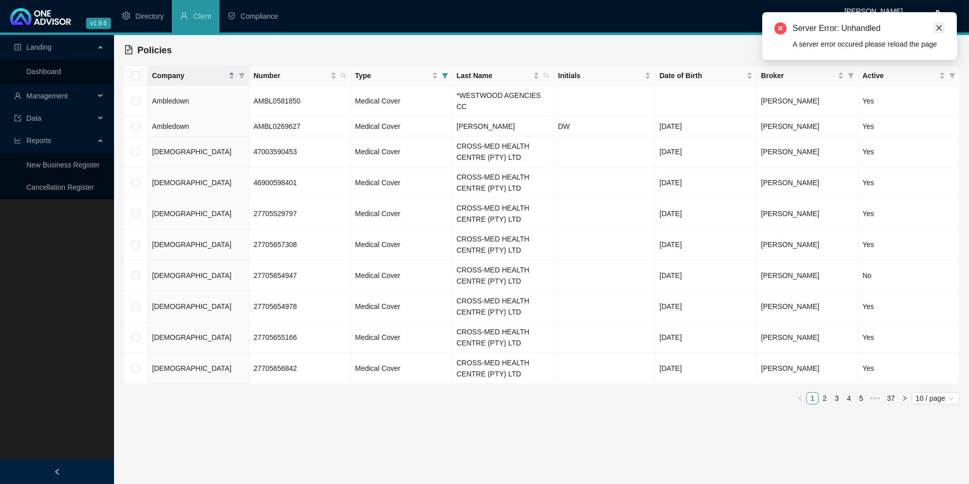
click at [936, 25] on icon "close" at bounding box center [939, 27] width 7 height 7
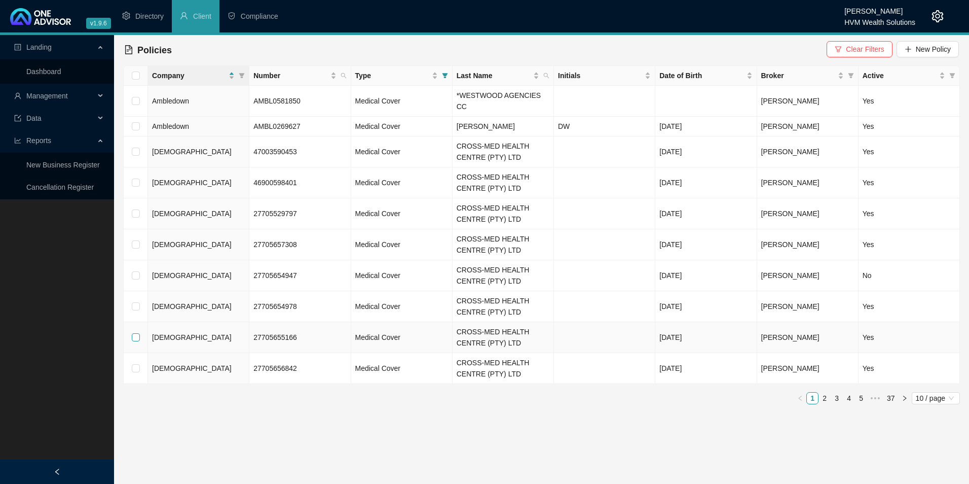
click at [135, 333] on input "checkbox" at bounding box center [136, 337] width 8 height 8
checkbox input "true"
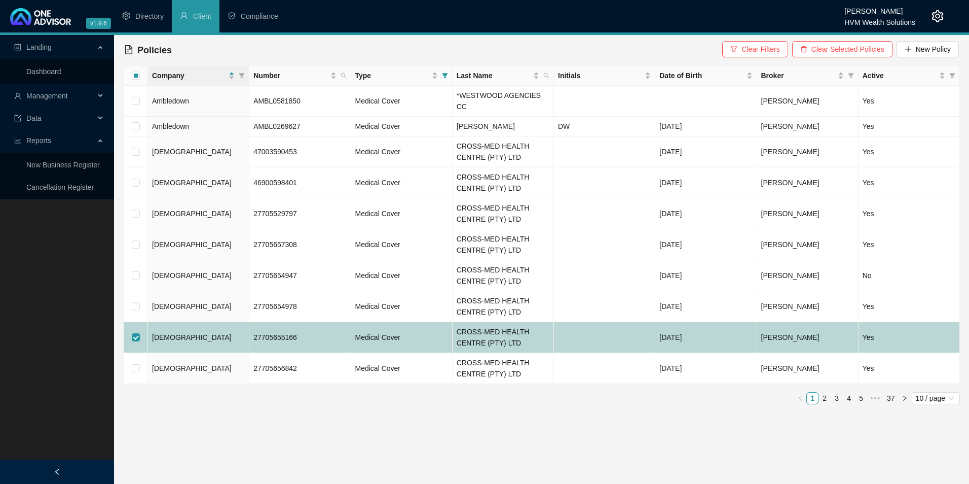
click at [211, 326] on td "[DEMOGRAPHIC_DATA]" at bounding box center [198, 337] width 101 height 31
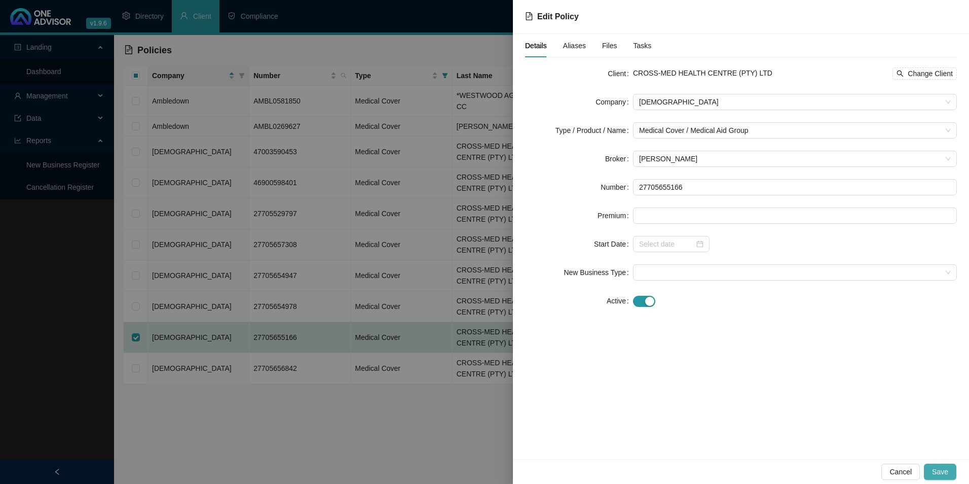
click at [935, 467] on span "Save" at bounding box center [940, 471] width 16 height 11
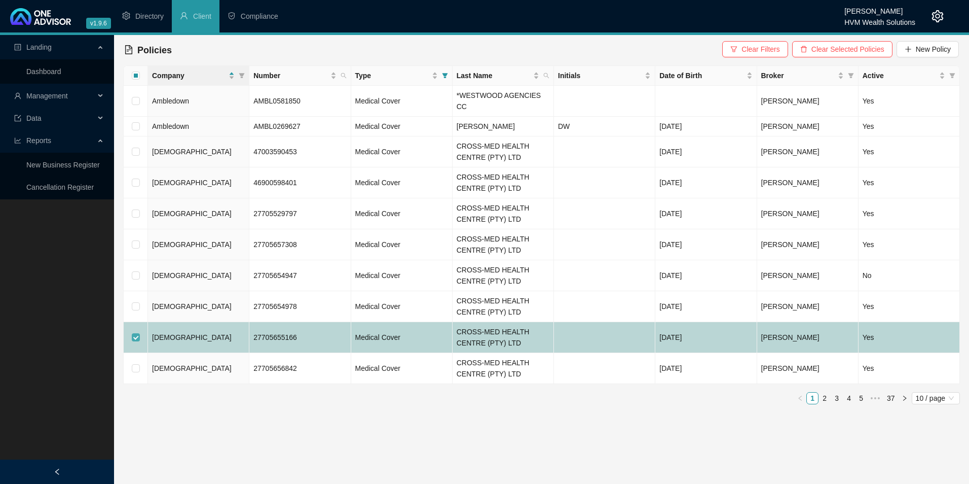
click at [135, 333] on input "checkbox" at bounding box center [136, 337] width 8 height 8
checkbox input "false"
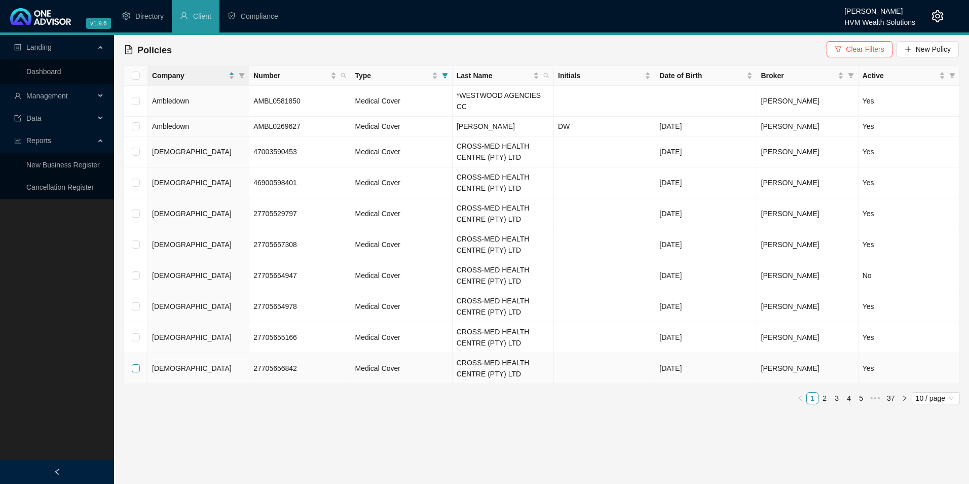
click at [139, 364] on input "checkbox" at bounding box center [136, 368] width 8 height 8
checkbox input "true"
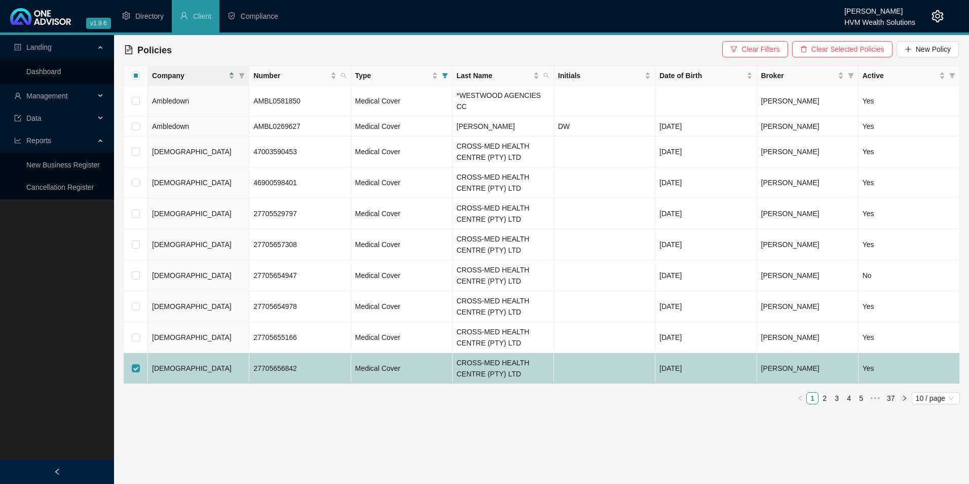
click at [218, 355] on td "[DEMOGRAPHIC_DATA]" at bounding box center [198, 368] width 101 height 31
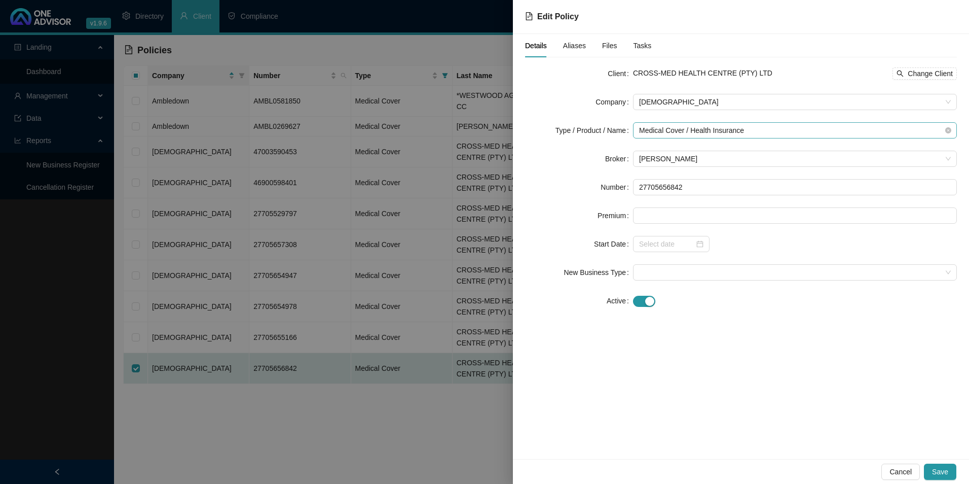
click at [751, 128] on span "Medical Cover / Health Insurance" at bounding box center [795, 130] width 312 height 15
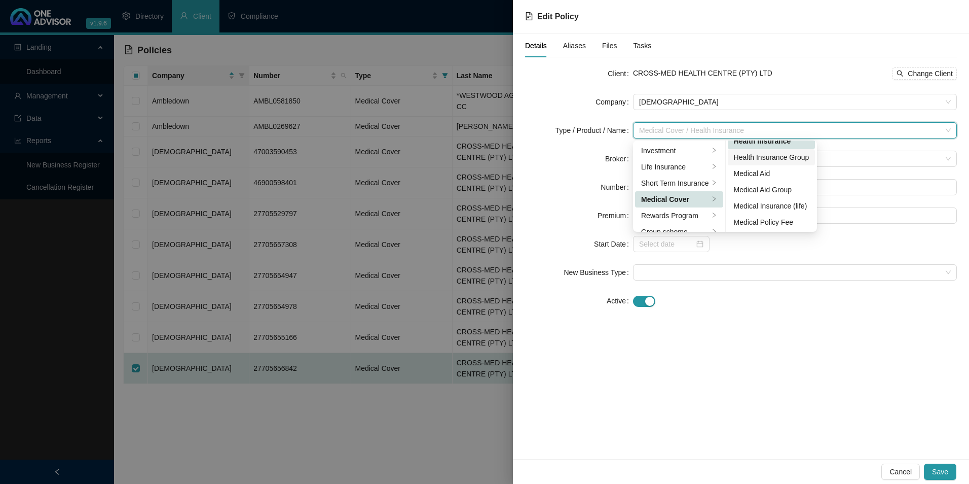
scroll to position [59, 0]
click at [779, 189] on div "Medical Aid Group" at bounding box center [772, 188] width 76 height 11
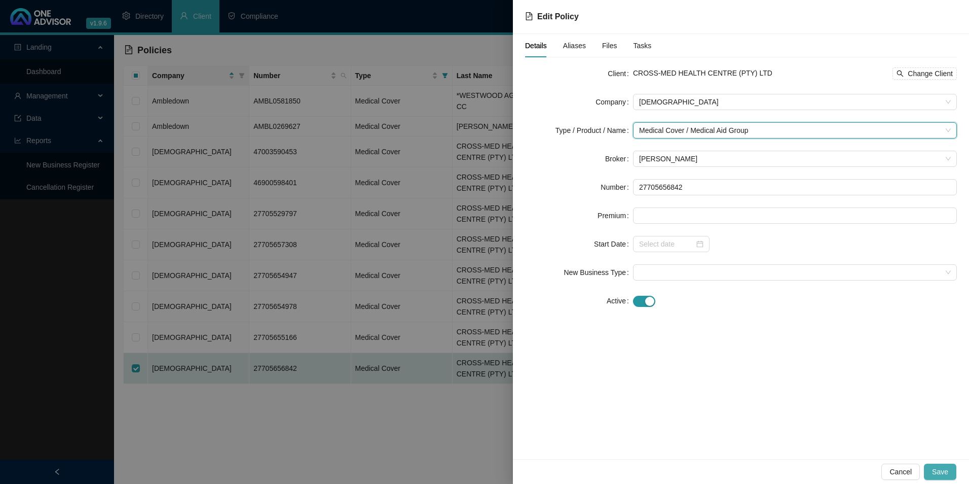
click at [933, 471] on button "Save" at bounding box center [940, 471] width 32 height 16
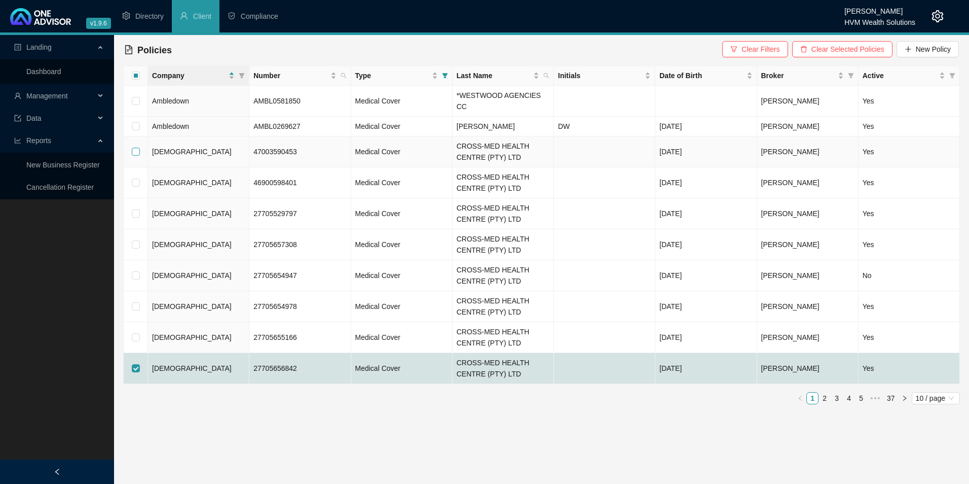
click at [137, 147] on input "checkbox" at bounding box center [136, 151] width 8 height 8
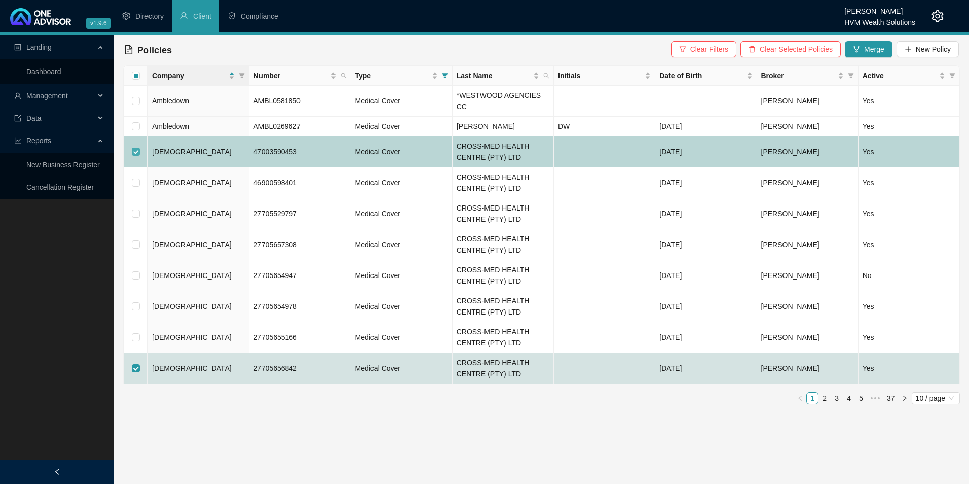
click at [137, 147] on input "checkbox" at bounding box center [136, 151] width 8 height 8
checkbox input "false"
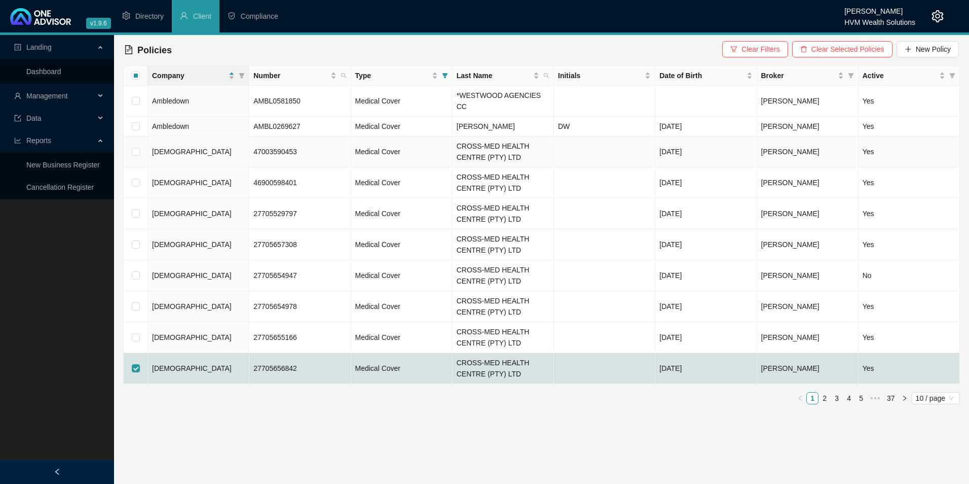
click at [204, 139] on td "[DEMOGRAPHIC_DATA]" at bounding box center [198, 151] width 101 height 31
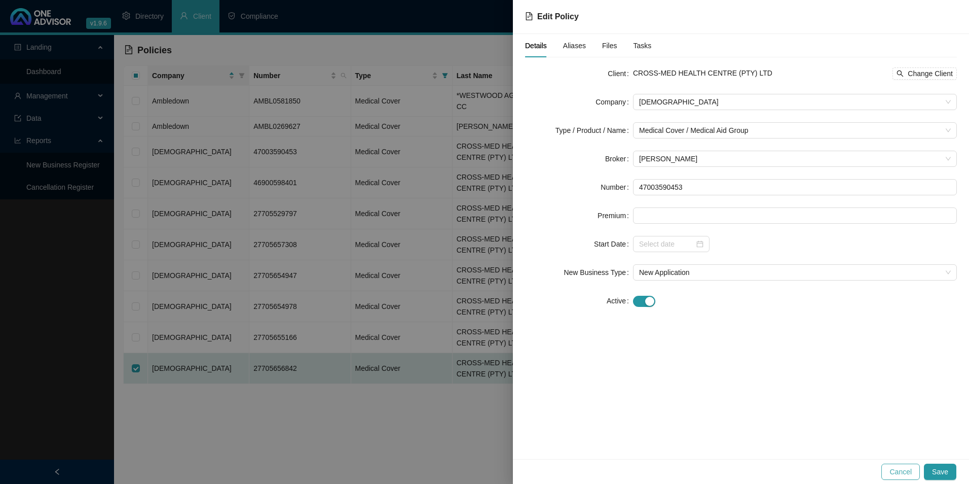
click at [891, 467] on button "Cancel" at bounding box center [900, 471] width 39 height 16
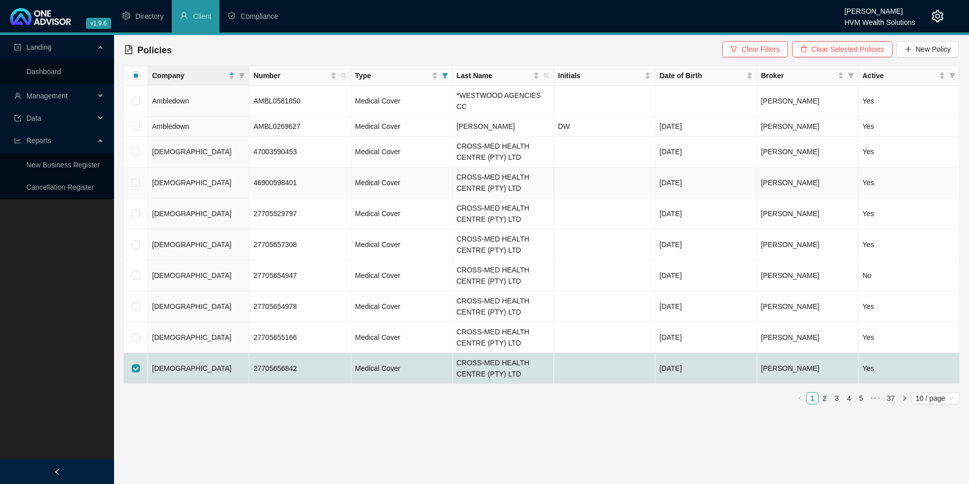
click at [194, 179] on td "[DEMOGRAPHIC_DATA]" at bounding box center [198, 182] width 101 height 31
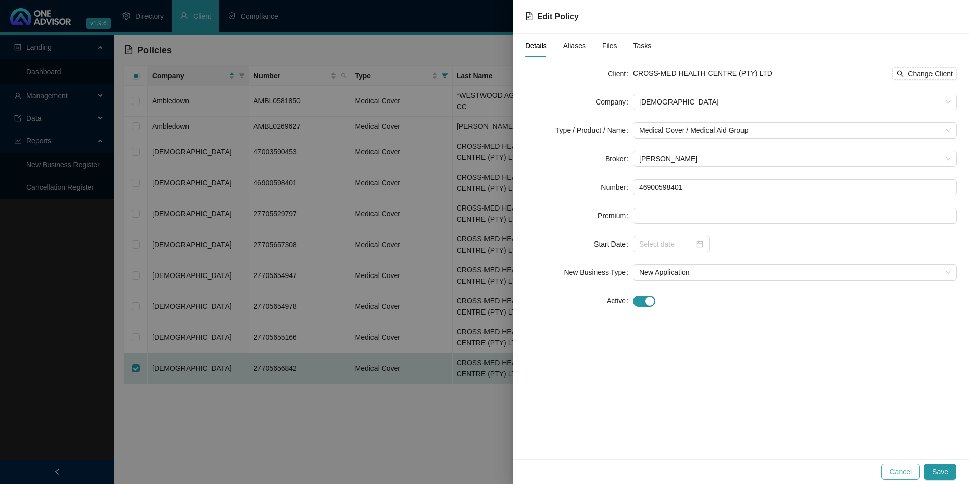
click at [899, 467] on span "Cancel" at bounding box center [901, 471] width 22 height 11
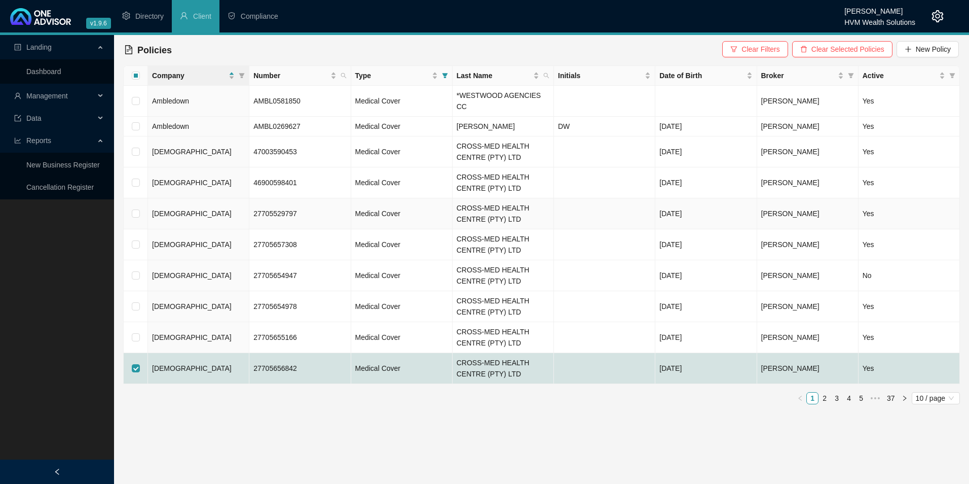
click at [197, 205] on td "[DEMOGRAPHIC_DATA]" at bounding box center [198, 213] width 101 height 31
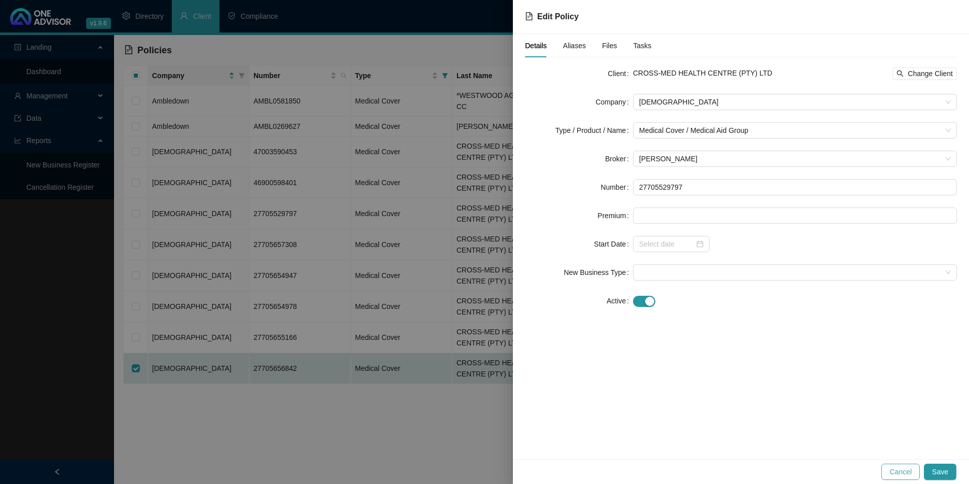
click at [912, 468] on span "Cancel" at bounding box center [901, 471] width 22 height 11
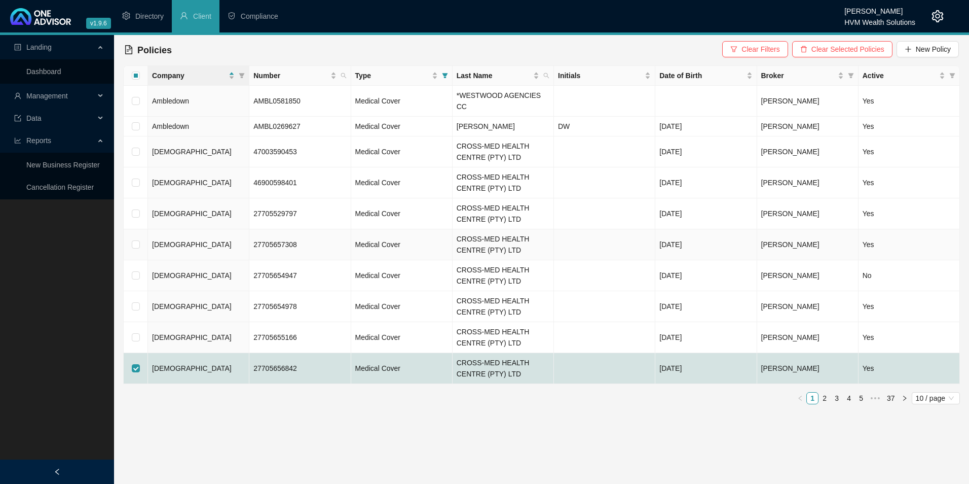
click at [190, 232] on td "[DEMOGRAPHIC_DATA]" at bounding box center [198, 244] width 101 height 31
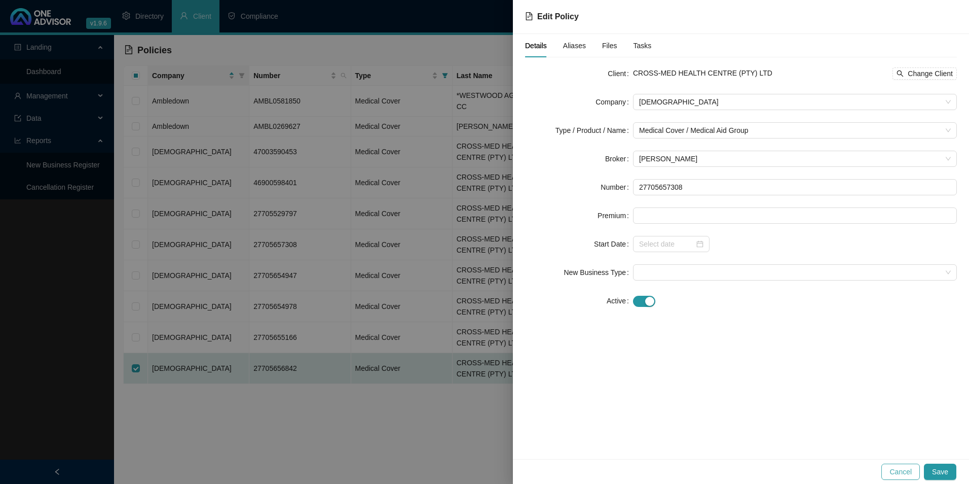
click at [905, 472] on span "Cancel" at bounding box center [901, 471] width 22 height 11
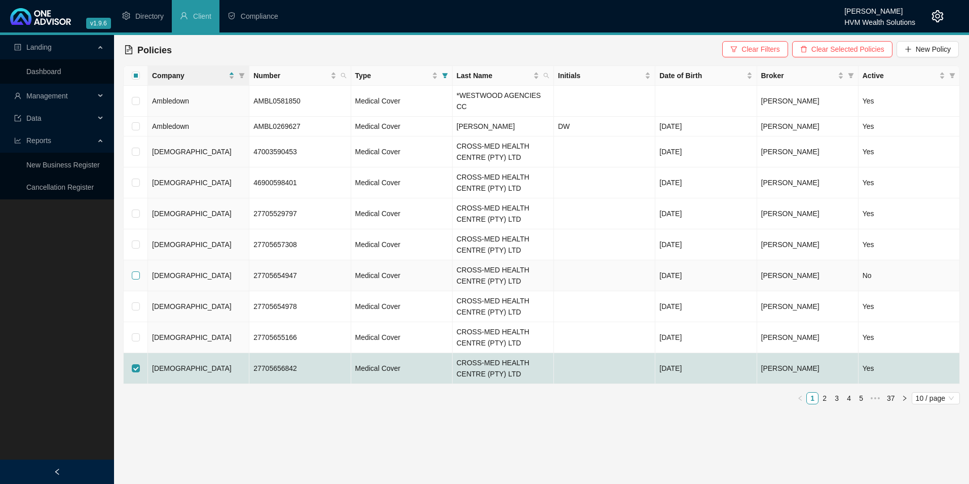
click at [134, 271] on input "checkbox" at bounding box center [136, 275] width 8 height 8
checkbox input "true"
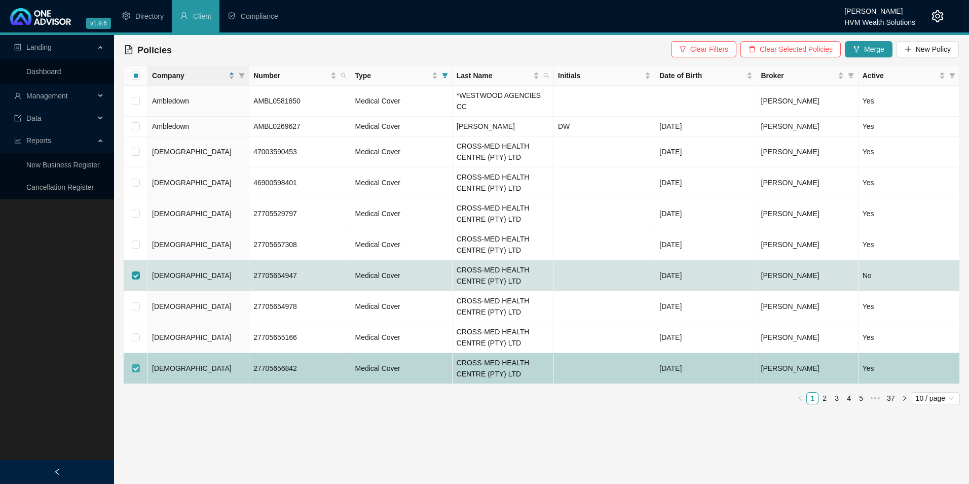
click at [138, 364] on input "checkbox" at bounding box center [136, 368] width 8 height 8
checkbox input "false"
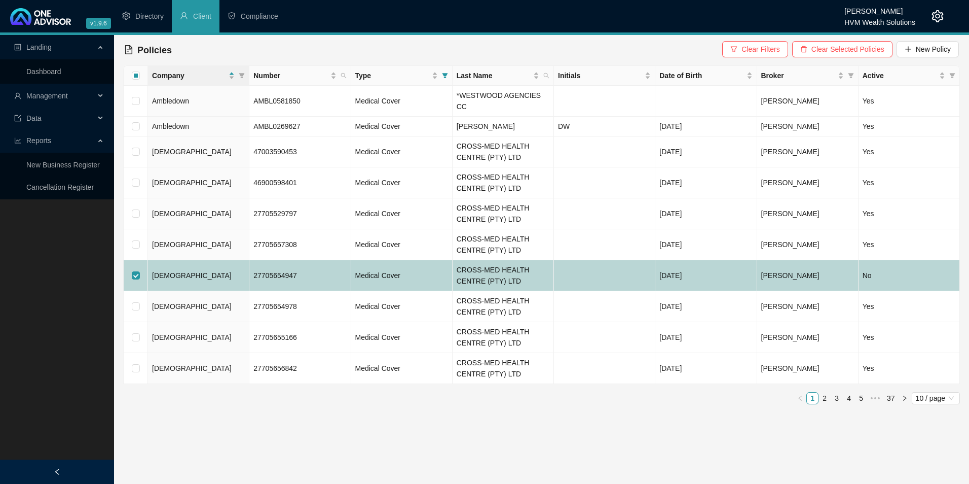
click at [222, 261] on td "[DEMOGRAPHIC_DATA]" at bounding box center [198, 275] width 101 height 31
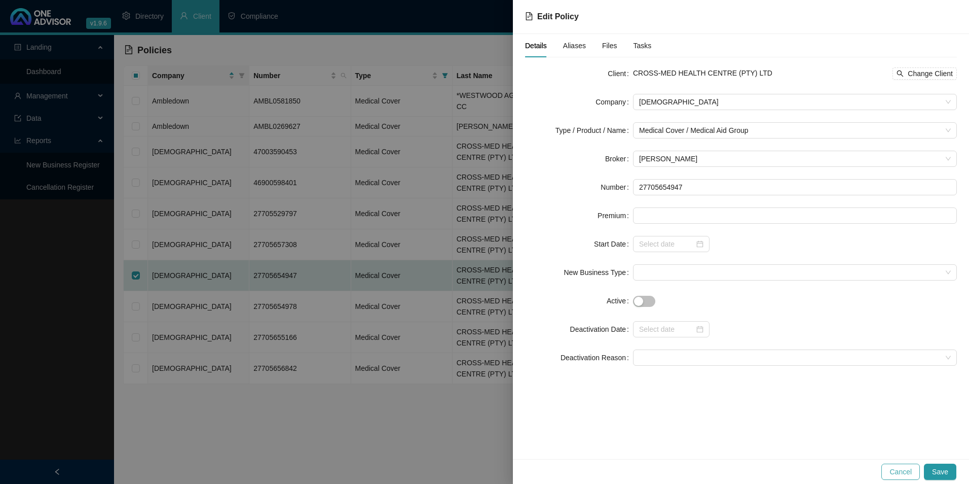
click at [905, 470] on span "Cancel" at bounding box center [901, 471] width 22 height 11
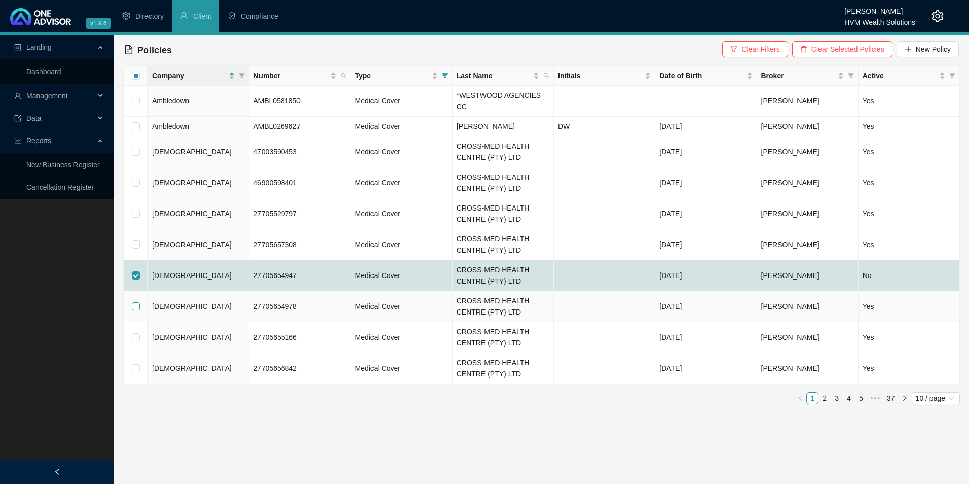
click at [135, 302] on input "checkbox" at bounding box center [136, 306] width 8 height 8
checkbox input "true"
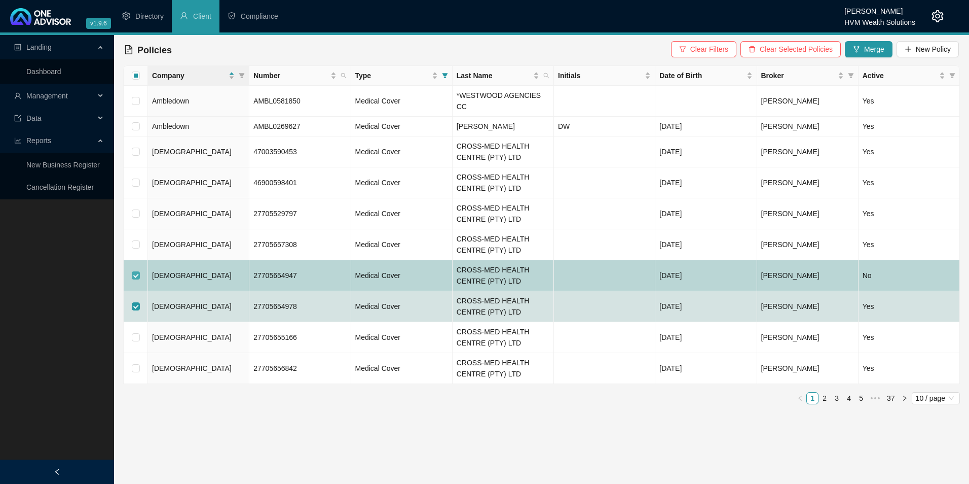
click at [134, 271] on input "checkbox" at bounding box center [136, 275] width 8 height 8
checkbox input "false"
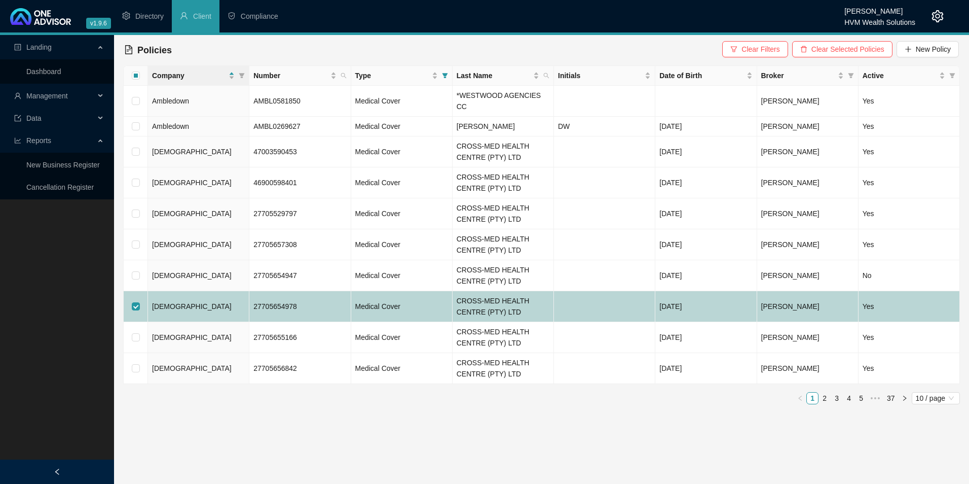
click at [210, 298] on td "[DEMOGRAPHIC_DATA]" at bounding box center [198, 306] width 101 height 31
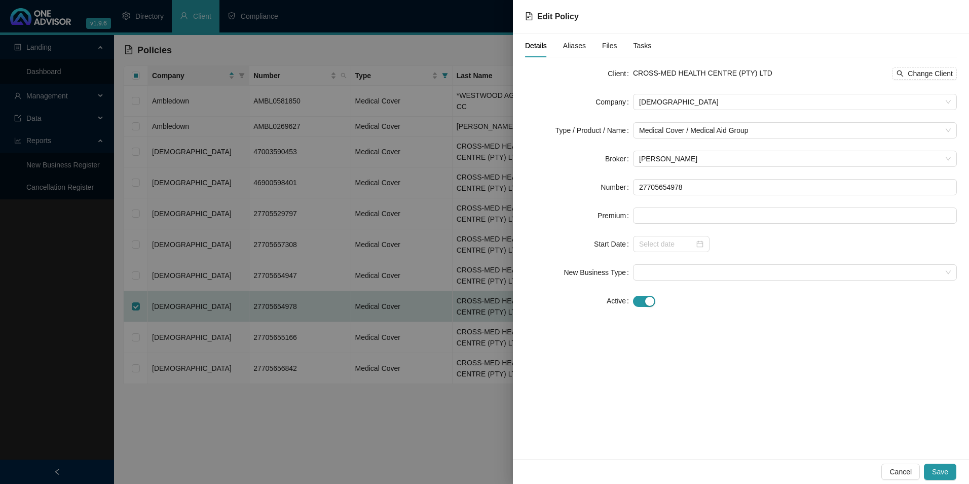
click at [897, 472] on span "Cancel" at bounding box center [901, 471] width 22 height 11
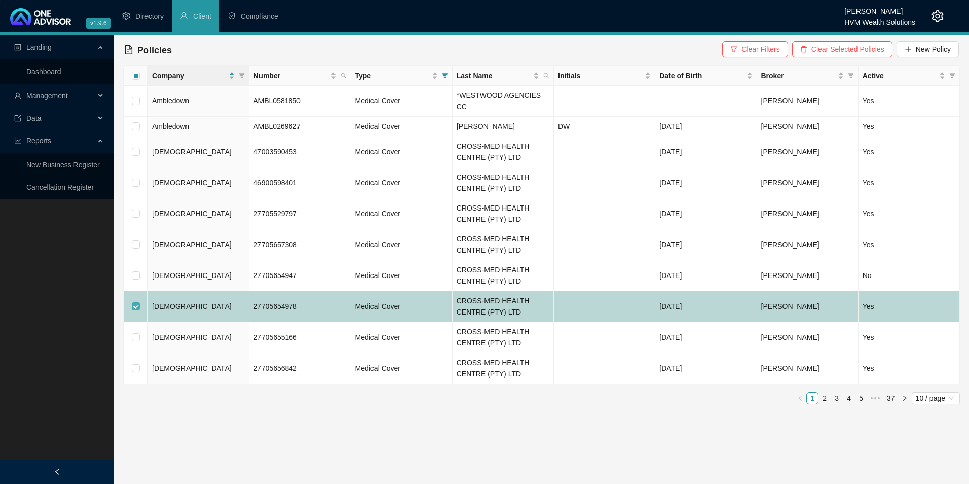
click at [136, 302] on input "checkbox" at bounding box center [136, 306] width 8 height 8
checkbox input "false"
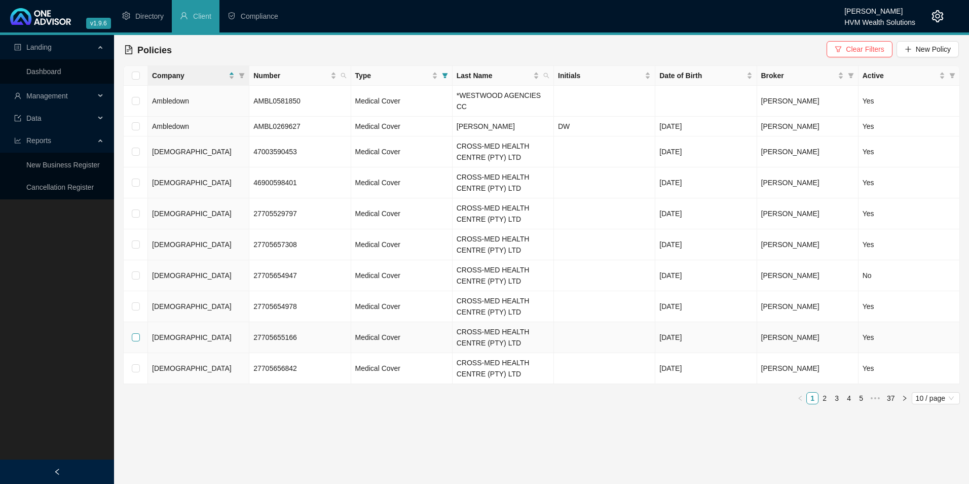
click at [135, 333] on input "checkbox" at bounding box center [136, 337] width 8 height 8
checkbox input "true"
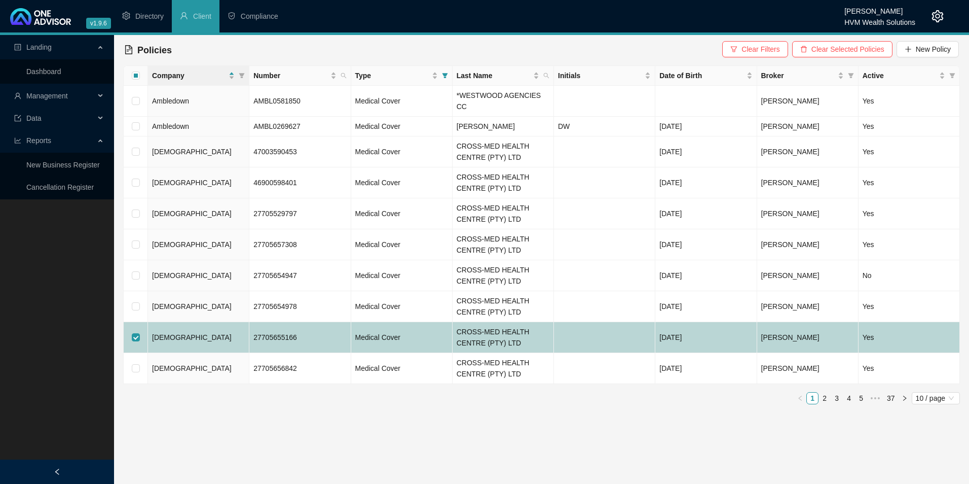
click at [193, 329] on td "[DEMOGRAPHIC_DATA]" at bounding box center [198, 337] width 101 height 31
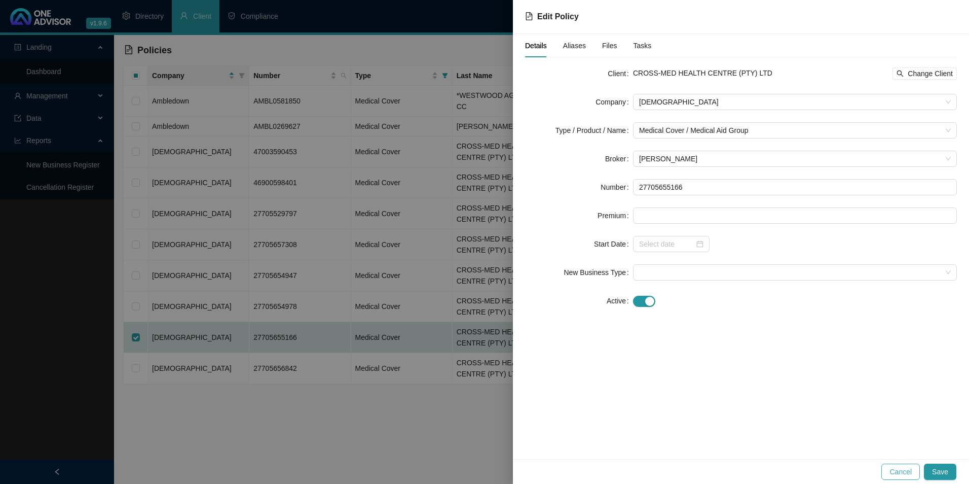
click at [895, 471] on span "Cancel" at bounding box center [901, 471] width 22 height 11
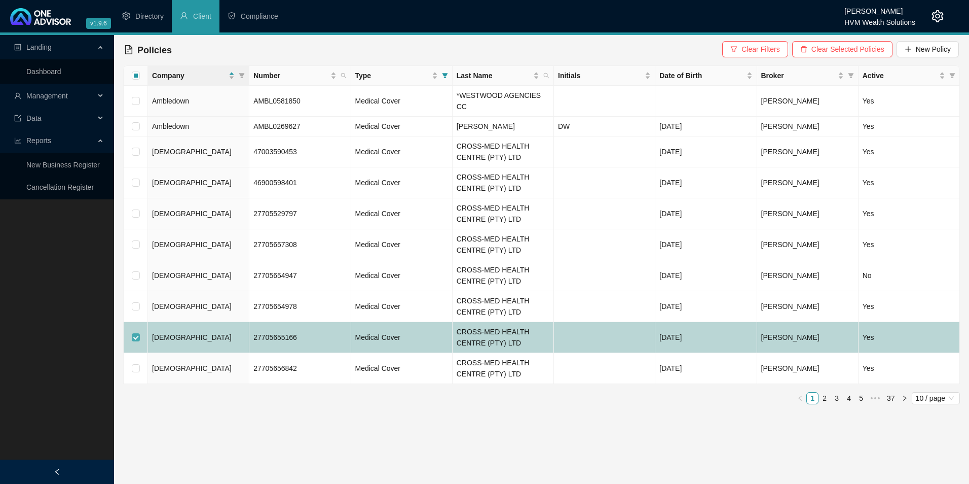
click at [136, 333] on input "checkbox" at bounding box center [136, 337] width 8 height 8
checkbox input "false"
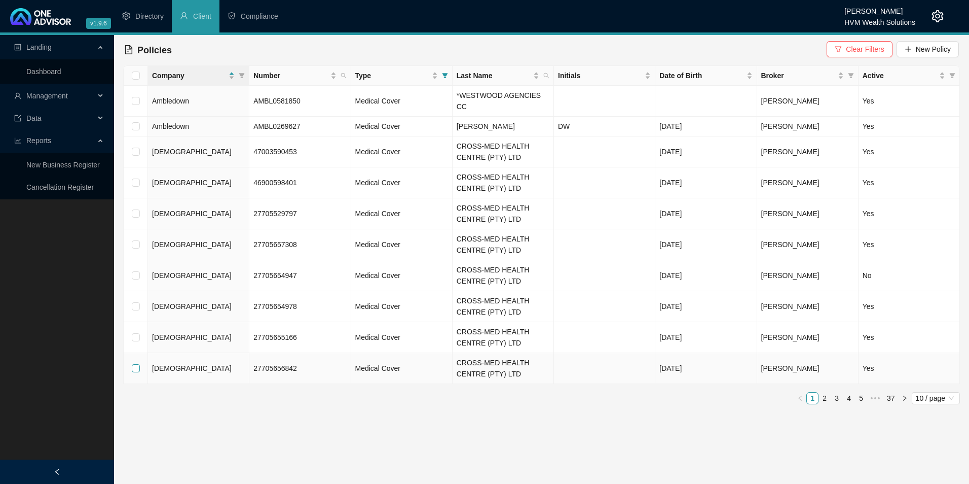
click at [138, 364] on input "checkbox" at bounding box center [136, 368] width 8 height 8
checkbox input "true"
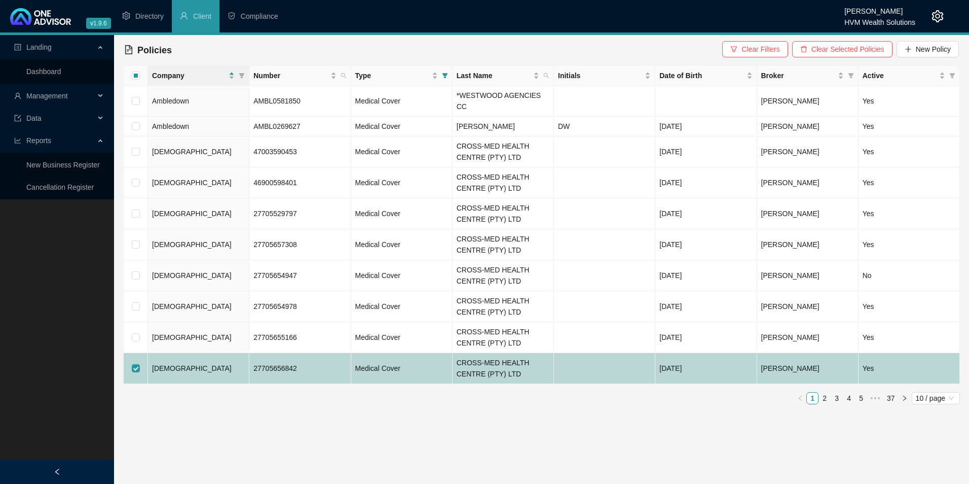
click at [226, 358] on td "[DEMOGRAPHIC_DATA]" at bounding box center [198, 368] width 101 height 31
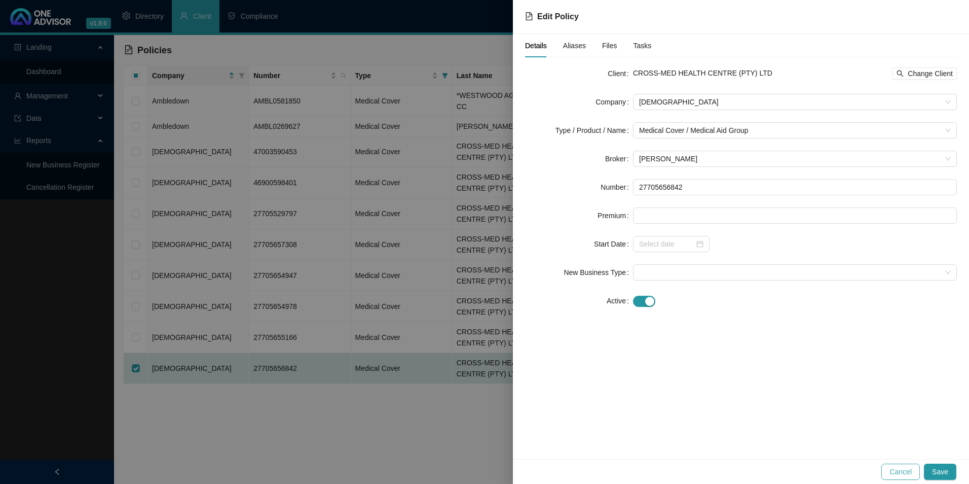
click at [905, 473] on span "Cancel" at bounding box center [901, 471] width 22 height 11
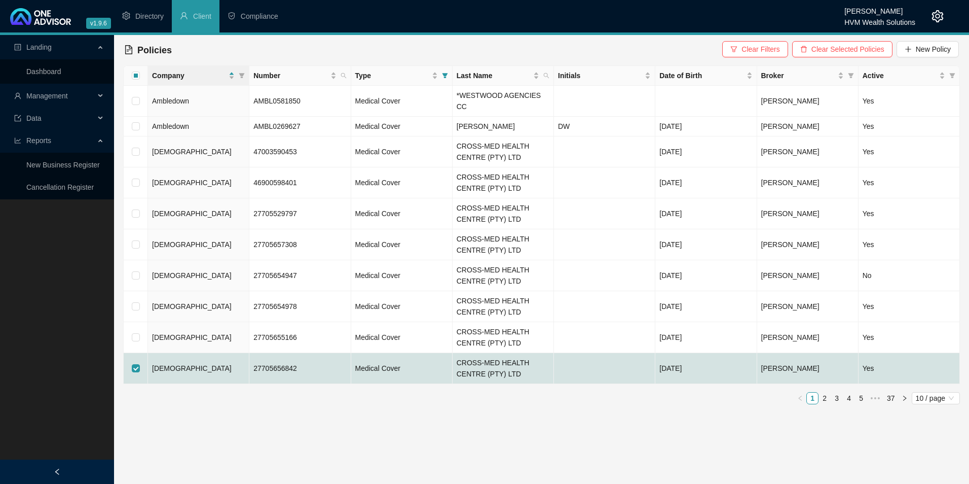
click at [825, 392] on link "2" at bounding box center [824, 397] width 11 height 11
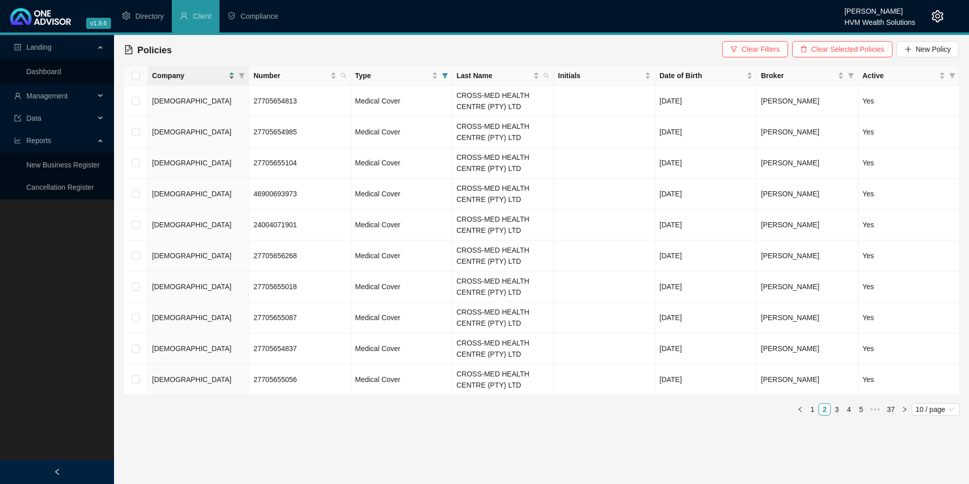
click at [232, 75] on div "Company" at bounding box center [193, 75] width 83 height 11
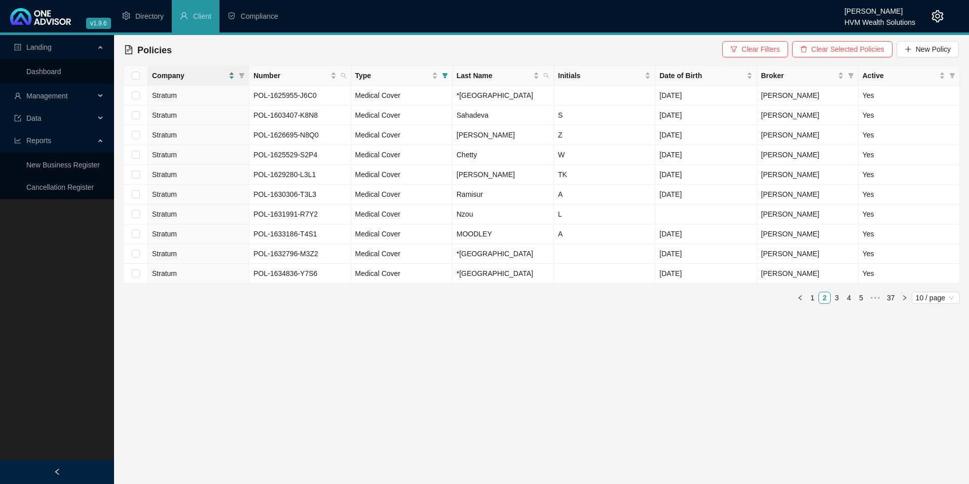
click at [234, 72] on div "Company" at bounding box center [193, 75] width 83 height 11
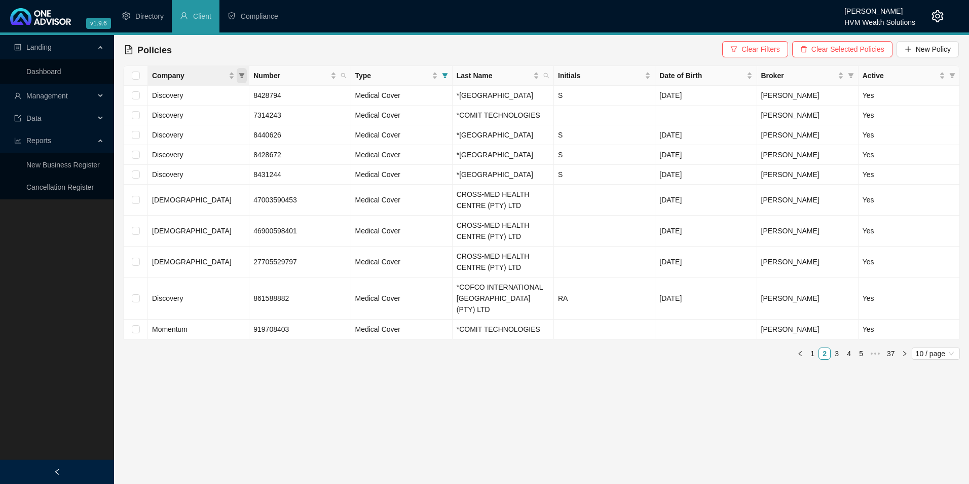
click at [242, 77] on icon "filter" at bounding box center [242, 75] width 6 height 5
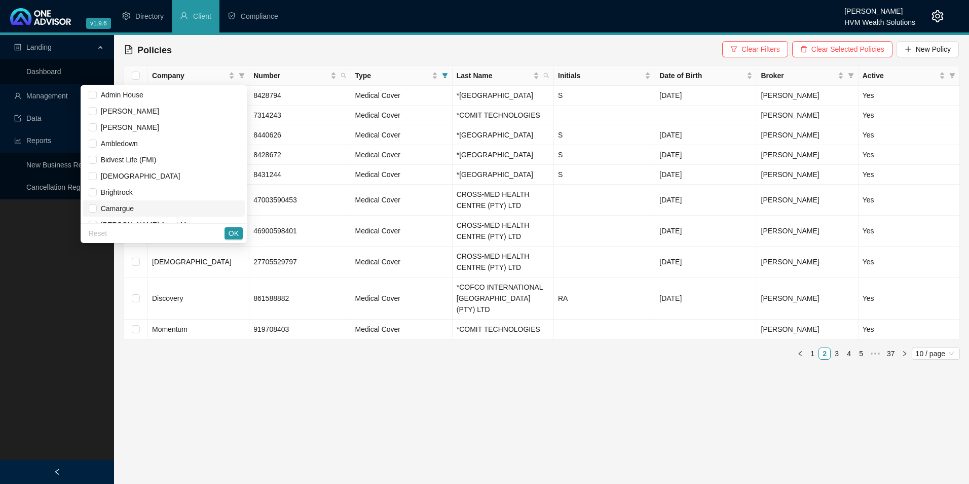
scroll to position [0, 0]
click at [93, 96] on input "checkbox" at bounding box center [93, 95] width 8 height 8
checkbox input "true"
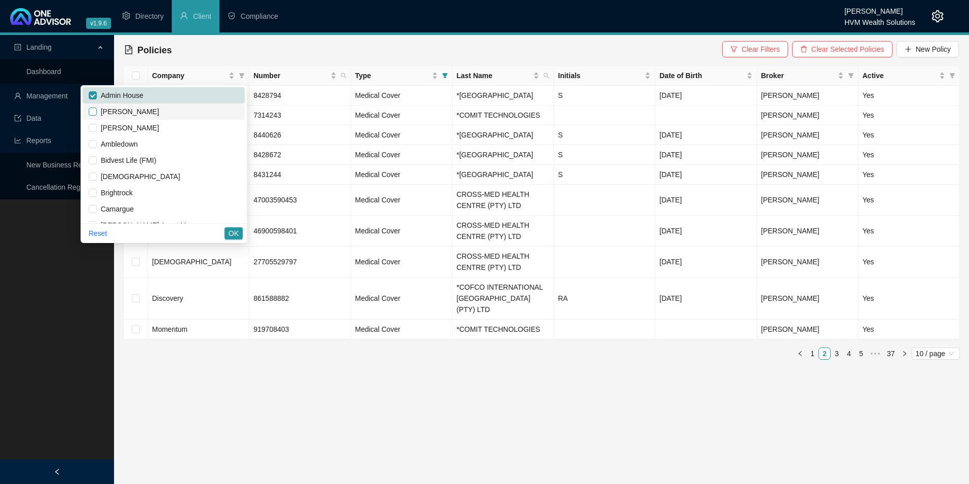
click at [91, 109] on input "checkbox" at bounding box center [93, 111] width 8 height 8
click at [90, 112] on input "checkbox" at bounding box center [93, 111] width 8 height 8
checkbox input "false"
click at [89, 95] on input "checkbox" at bounding box center [93, 95] width 8 height 8
checkbox input "false"
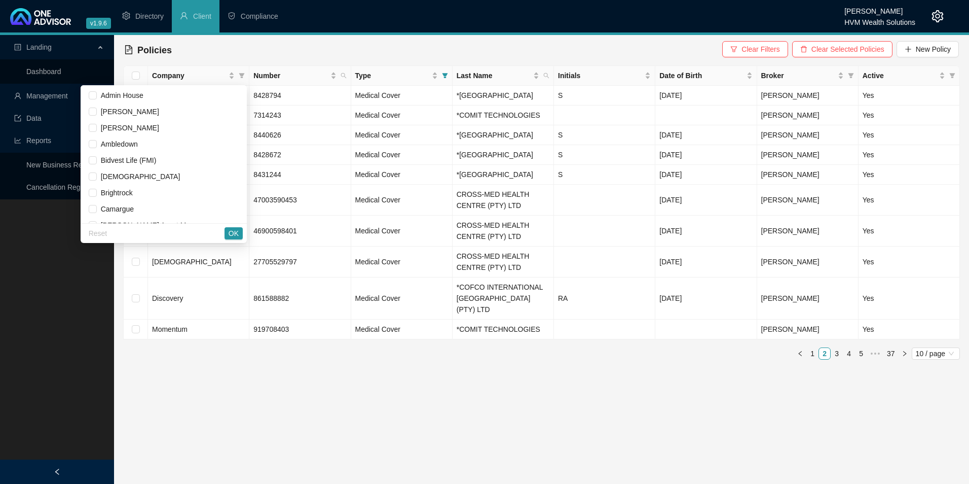
click at [244, 54] on div "Policies Clear Filters Clear Selected Policies New Policy" at bounding box center [541, 50] width 835 height 22
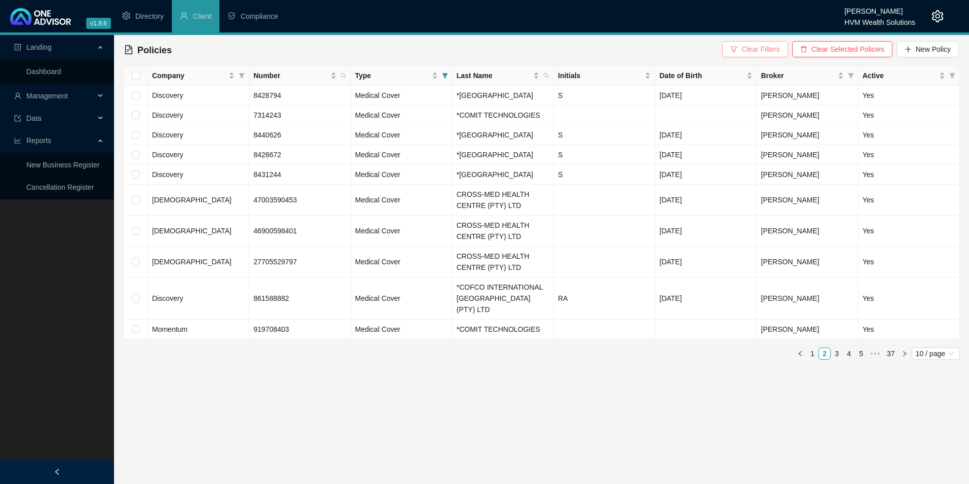
click at [759, 52] on span "Clear Filters" at bounding box center [761, 49] width 38 height 11
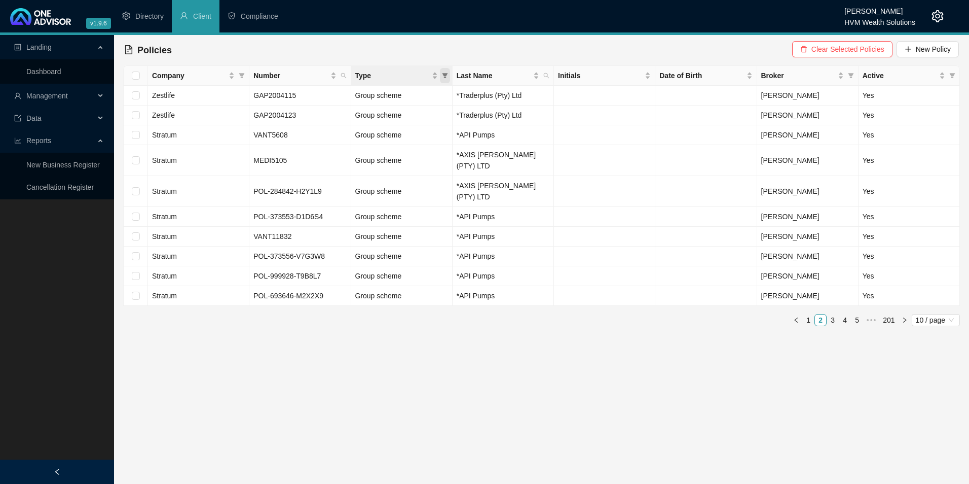
click at [448, 75] on span "Type" at bounding box center [445, 75] width 10 height 15
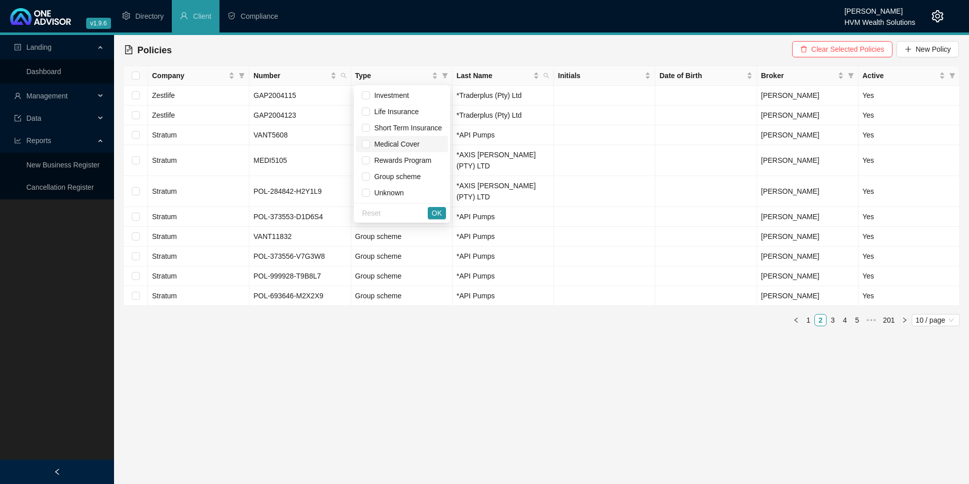
click at [401, 143] on span "Medical Cover" at bounding box center [394, 144] width 49 height 8
checkbox input "true"
click at [437, 212] on span "OK" at bounding box center [437, 212] width 10 height 11
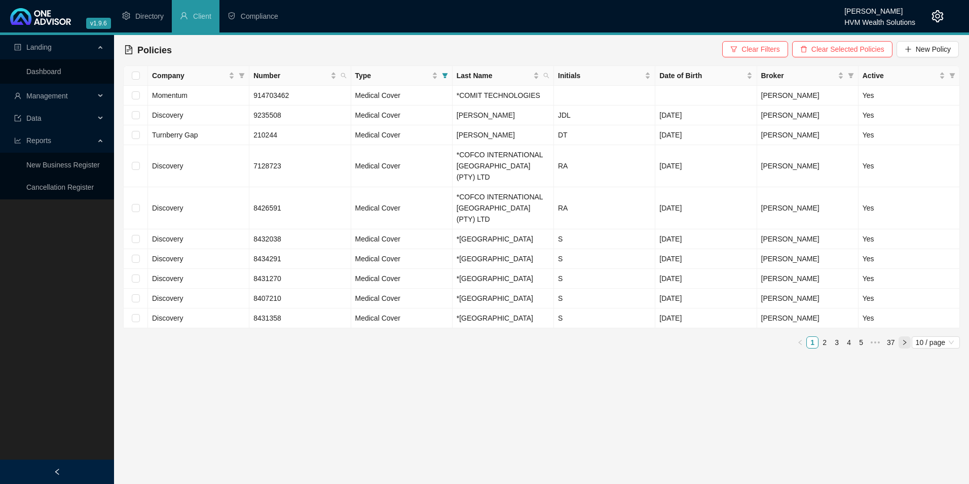
click at [905, 345] on icon "right" at bounding box center [905, 342] width 6 height 6
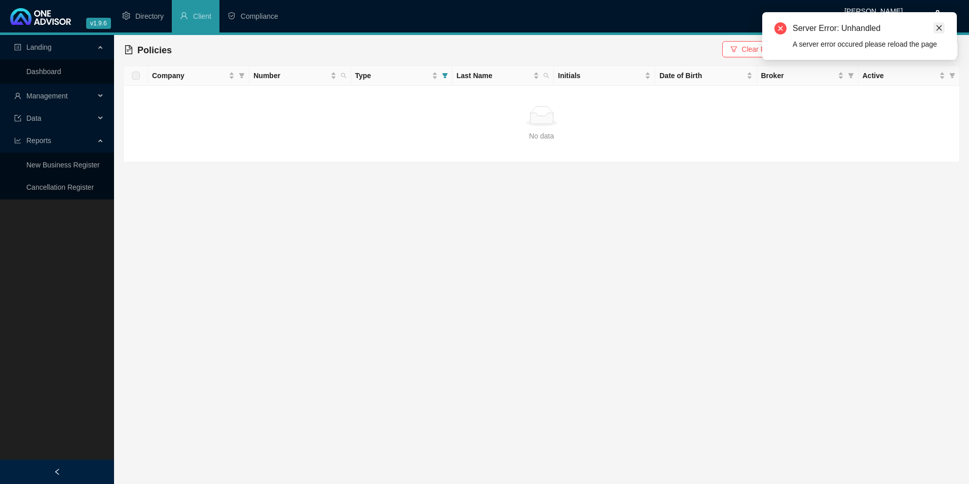
click at [942, 29] on icon "close" at bounding box center [939, 27] width 7 height 7
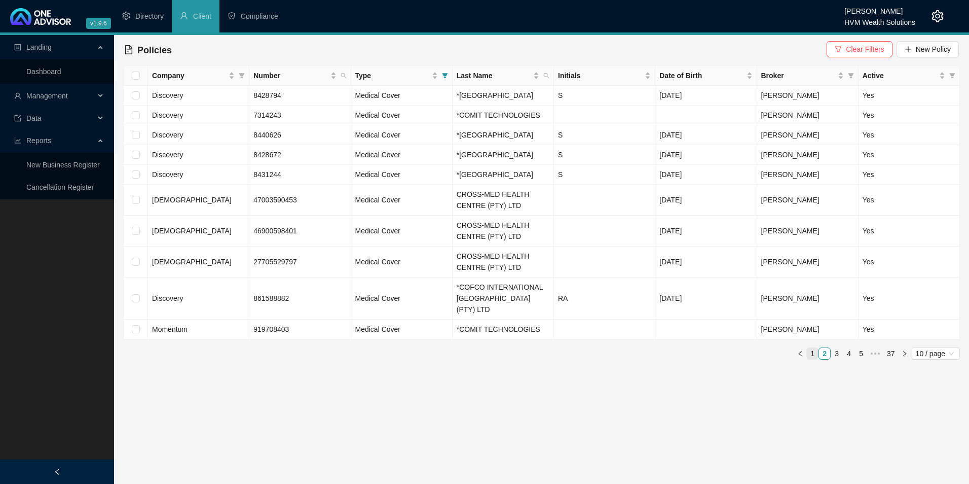
click at [813, 359] on link "1" at bounding box center [812, 353] width 11 height 11
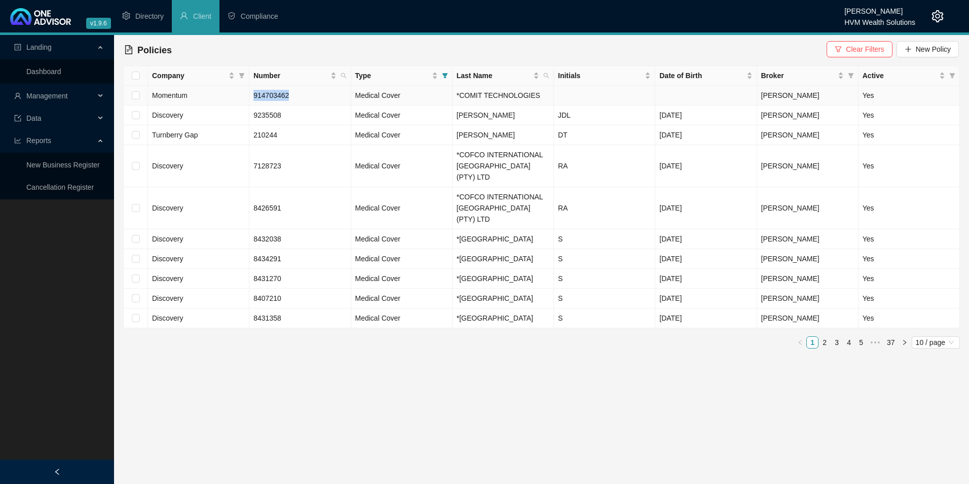
drag, startPoint x: 291, startPoint y: 98, endPoint x: 252, endPoint y: 102, distance: 38.7
click at [252, 102] on td "914703462" at bounding box center [299, 96] width 101 height 20
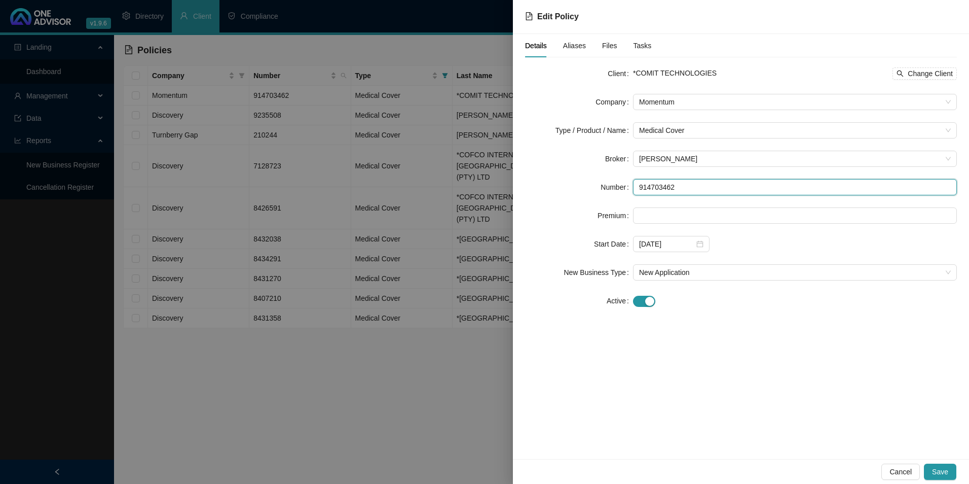
drag, startPoint x: 689, startPoint y: 189, endPoint x: 633, endPoint y: 189, distance: 56.3
click at [633, 189] on input "914703462" at bounding box center [795, 187] width 324 height 16
click at [749, 129] on span "Medical Cover" at bounding box center [795, 130] width 312 height 15
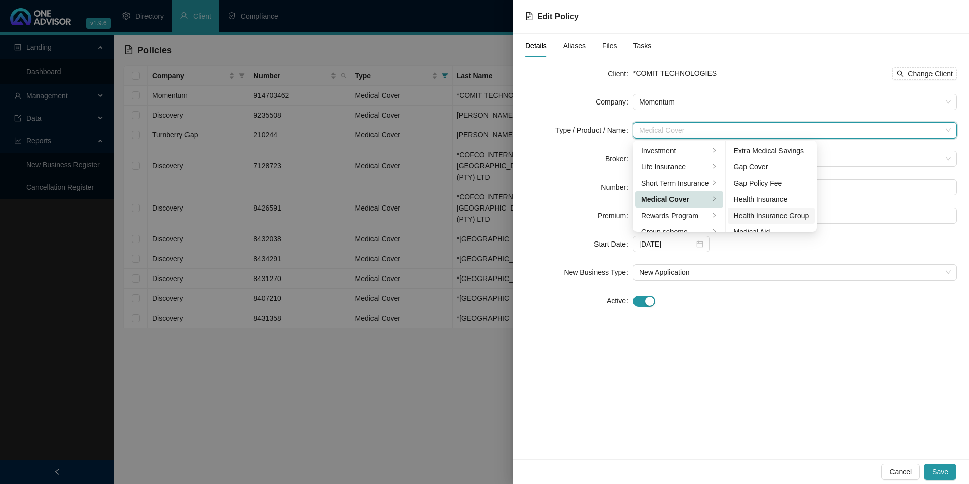
scroll to position [51, 0]
click at [781, 196] on div "Medical Aid Group" at bounding box center [772, 197] width 76 height 11
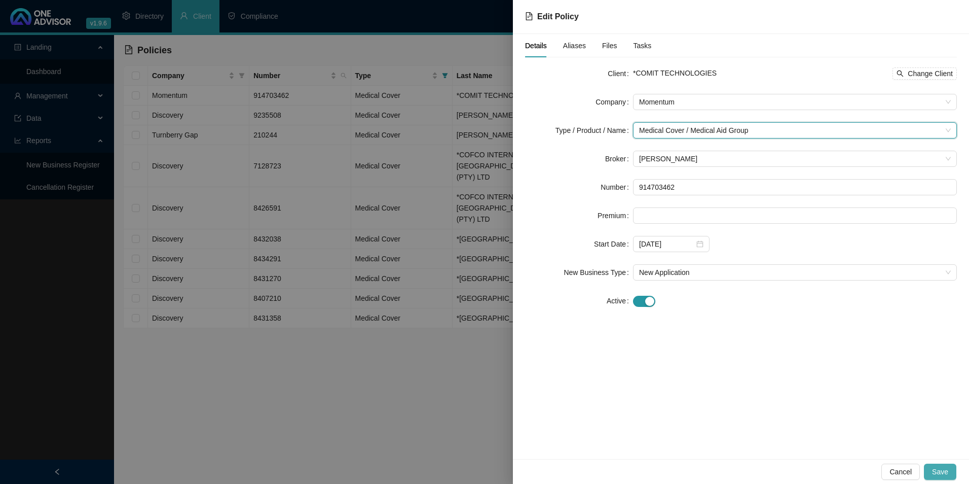
click at [948, 464] on button "Save" at bounding box center [940, 471] width 32 height 16
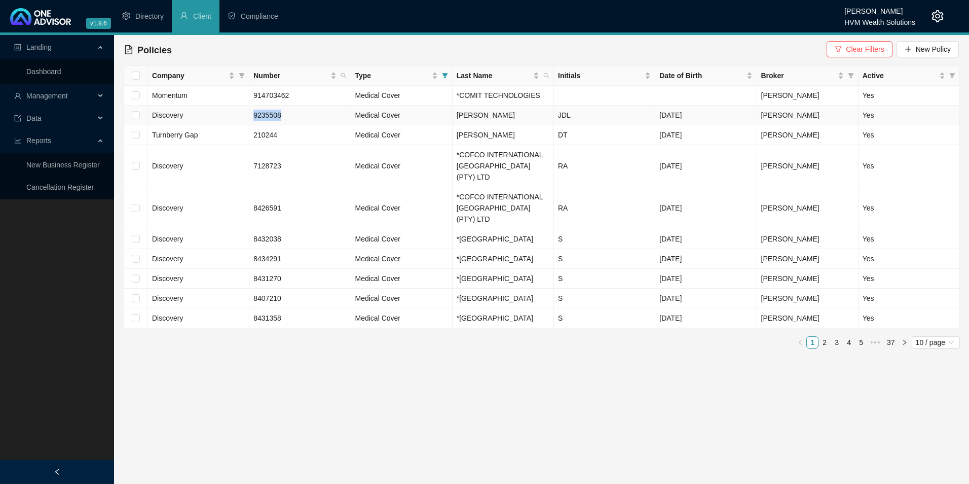
drag, startPoint x: 292, startPoint y: 117, endPoint x: 255, endPoint y: 116, distance: 37.5
click at [255, 116] on td "9235508" at bounding box center [299, 115] width 101 height 20
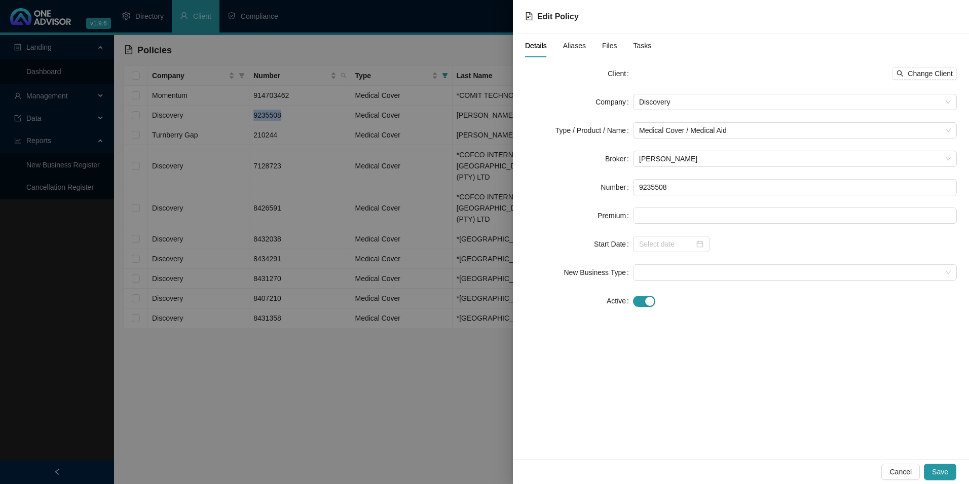
copy span "9235508"
click at [758, 128] on span "Medical Cover / Medical Aid" at bounding box center [795, 130] width 312 height 15
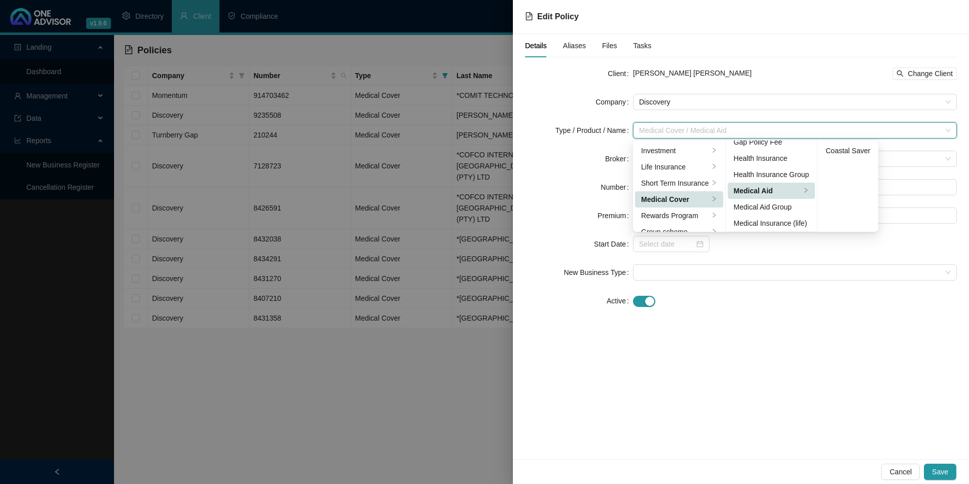
scroll to position [59, 0]
click at [787, 189] on div "Medical Aid Group" at bounding box center [772, 188] width 76 height 11
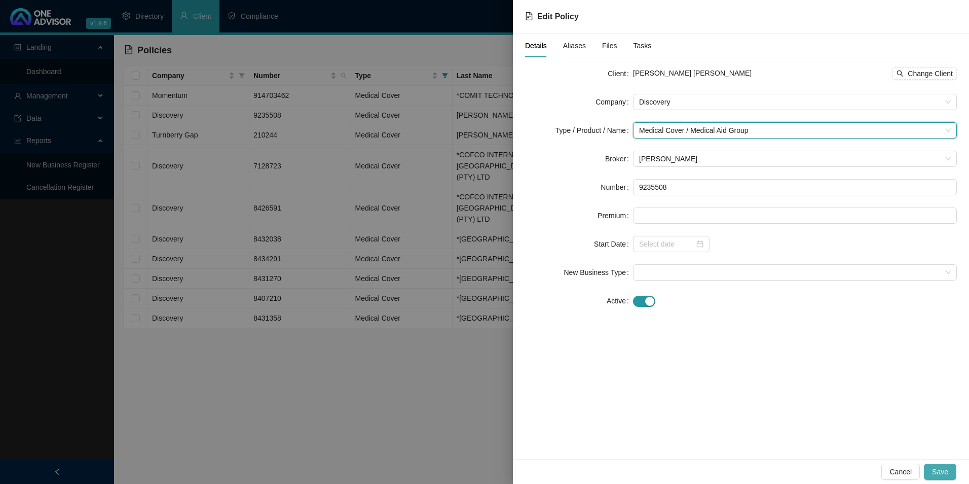
click at [946, 476] on span "Save" at bounding box center [940, 471] width 16 height 11
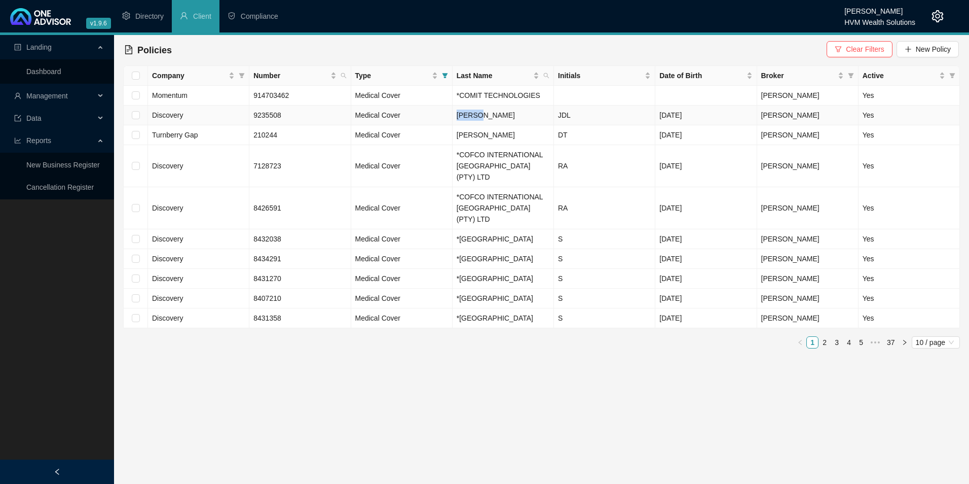
drag, startPoint x: 501, startPoint y: 112, endPoint x: 430, endPoint y: 115, distance: 71.5
click at [430, 115] on tr "Discovery 9235508 Medical Cover Wilson JDL Mar 7, 1953 Darryn Purtell Yes" at bounding box center [542, 115] width 836 height 20
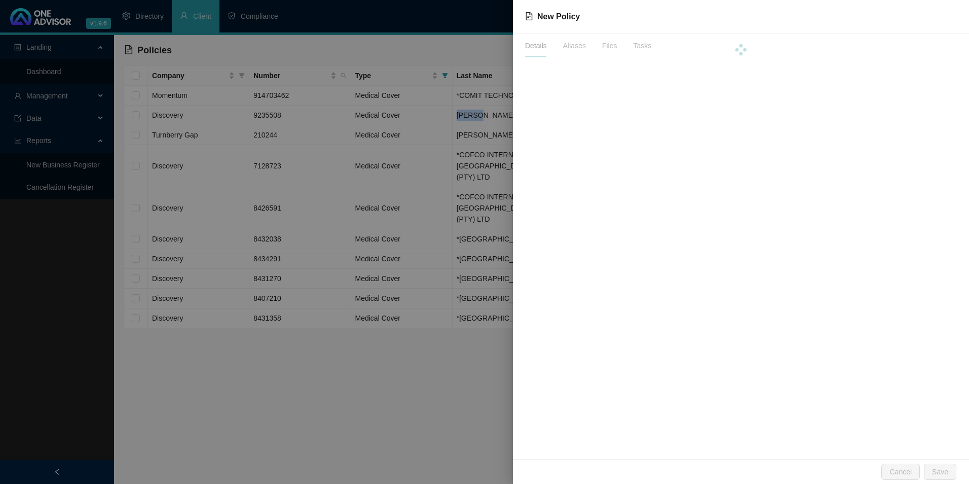
copy tr "[PERSON_NAME]"
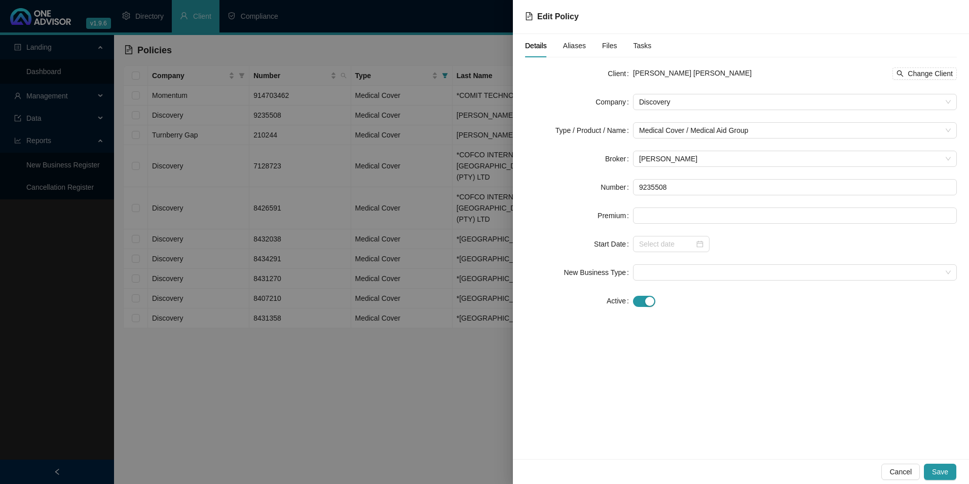
click at [421, 117] on div at bounding box center [484, 242] width 969 height 484
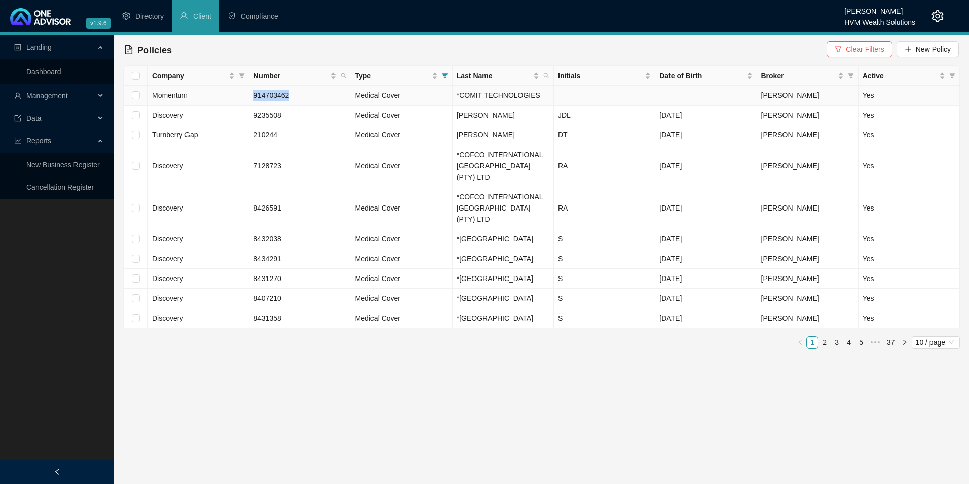
drag, startPoint x: 253, startPoint y: 95, endPoint x: 308, endPoint y: 94, distance: 54.2
click at [308, 94] on td "914703462" at bounding box center [299, 96] width 101 height 20
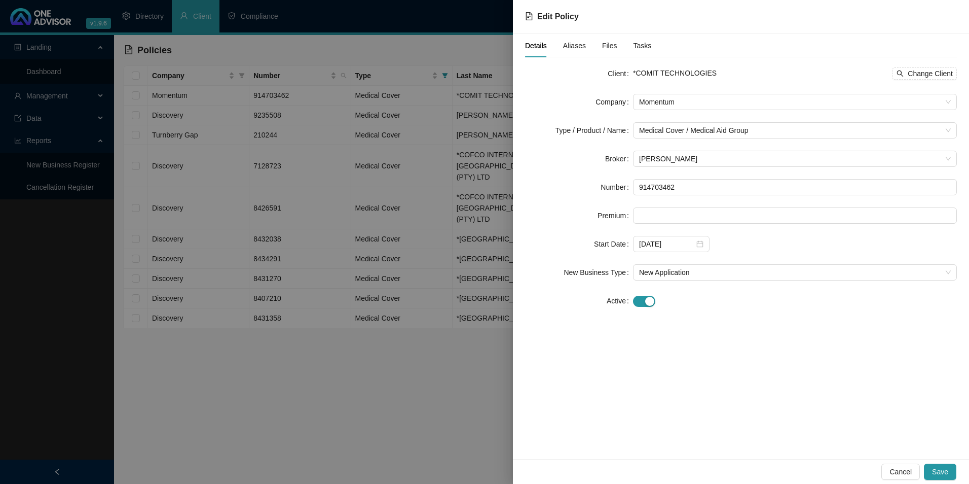
click at [428, 38] on div at bounding box center [484, 242] width 969 height 484
